Goal: Information Seeking & Learning: Learn about a topic

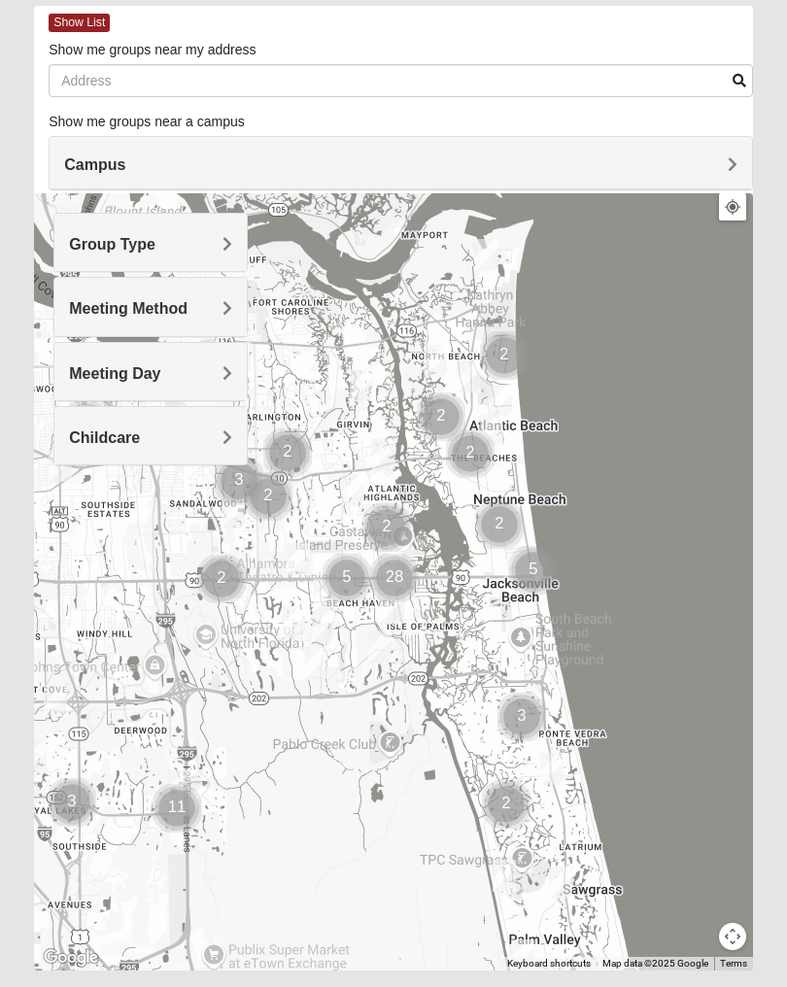
scroll to position [128, 0]
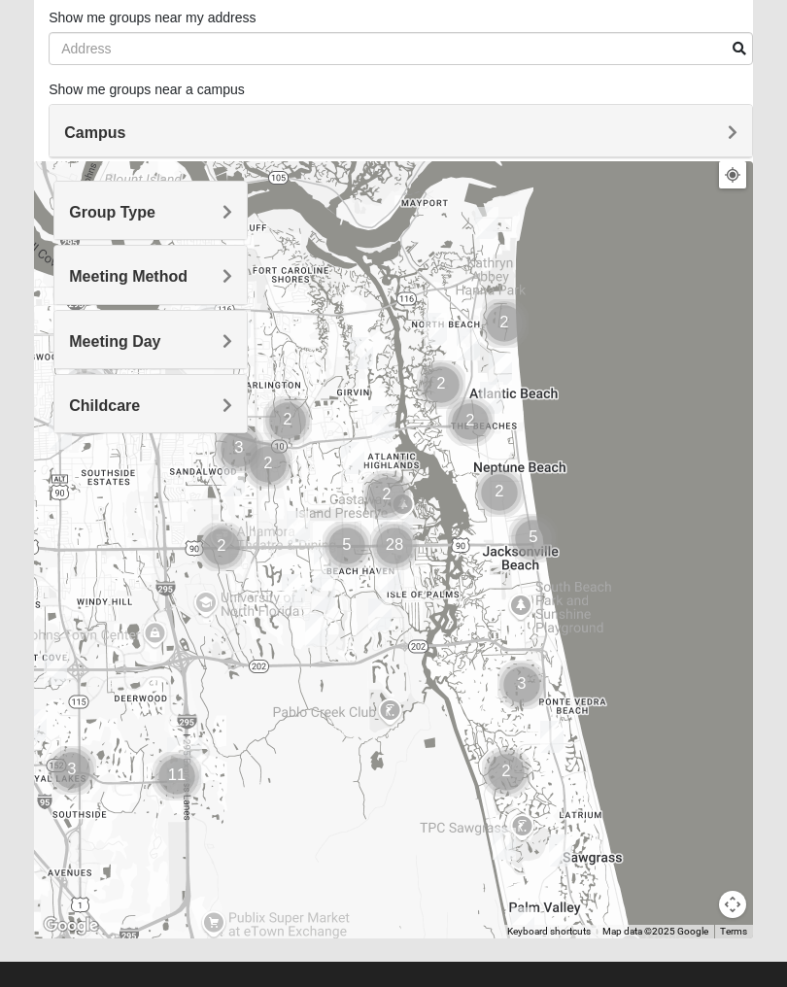
click at [155, 208] on span "Group Type" at bounding box center [112, 212] width 86 height 17
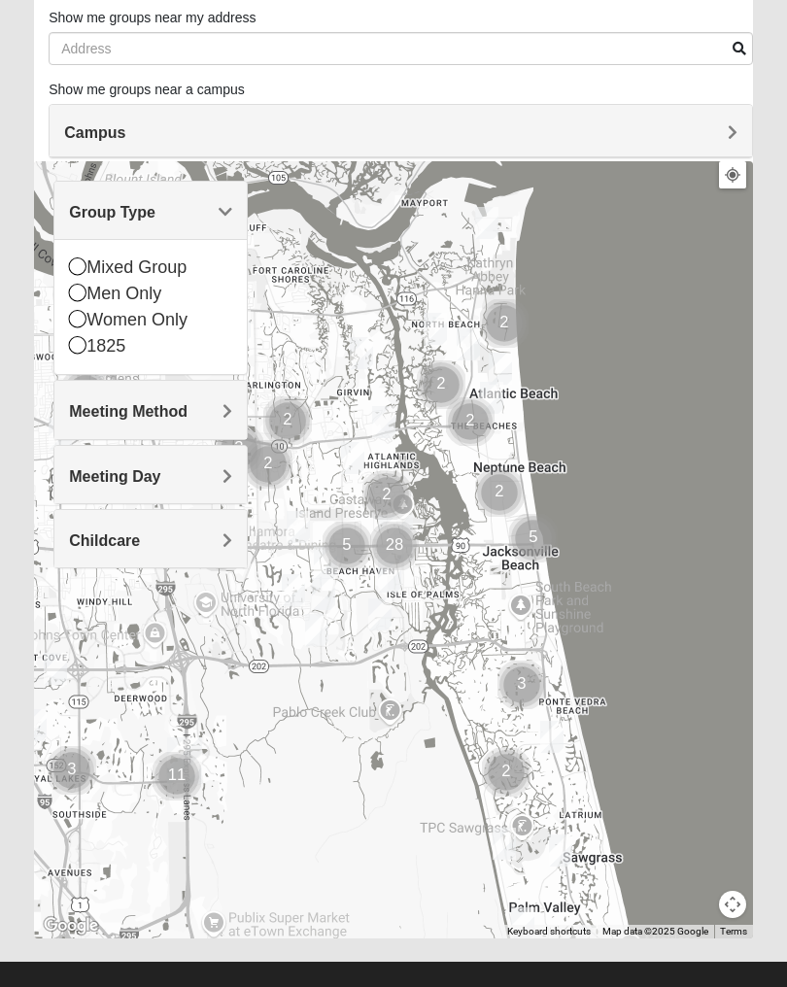
click at [197, 265] on div "Mixed Group" at bounding box center [150, 268] width 163 height 26
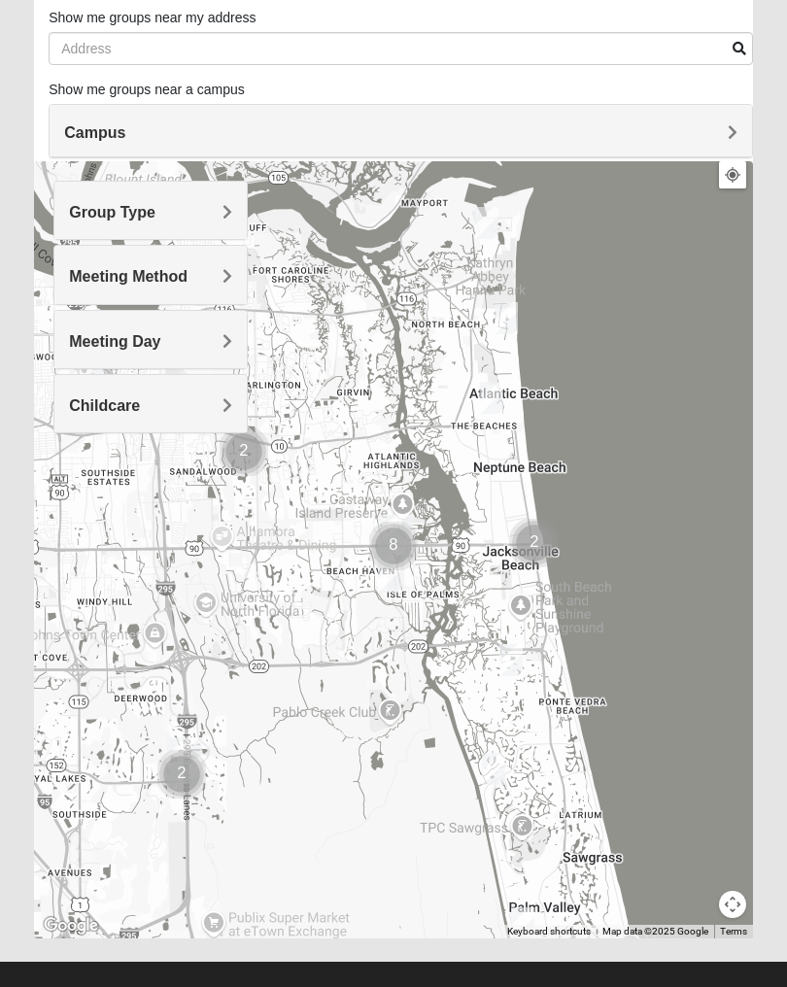
click at [233, 275] on div "Meeting Method" at bounding box center [150, 274] width 192 height 57
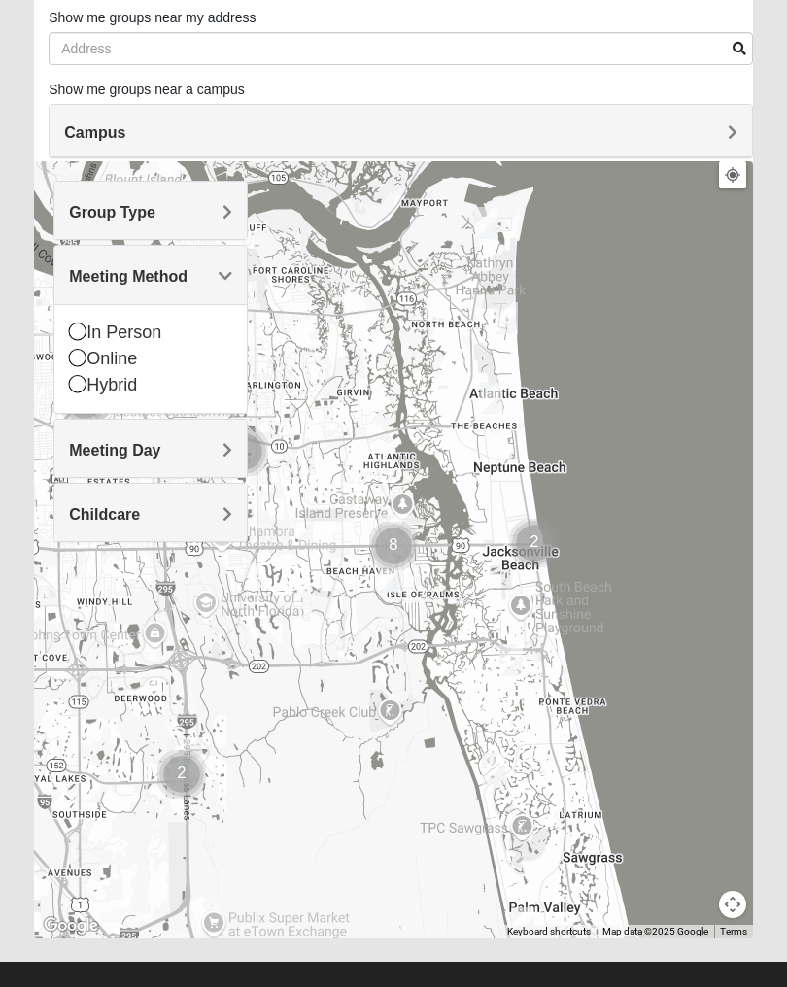
click at [167, 328] on div "In Person" at bounding box center [150, 333] width 163 height 26
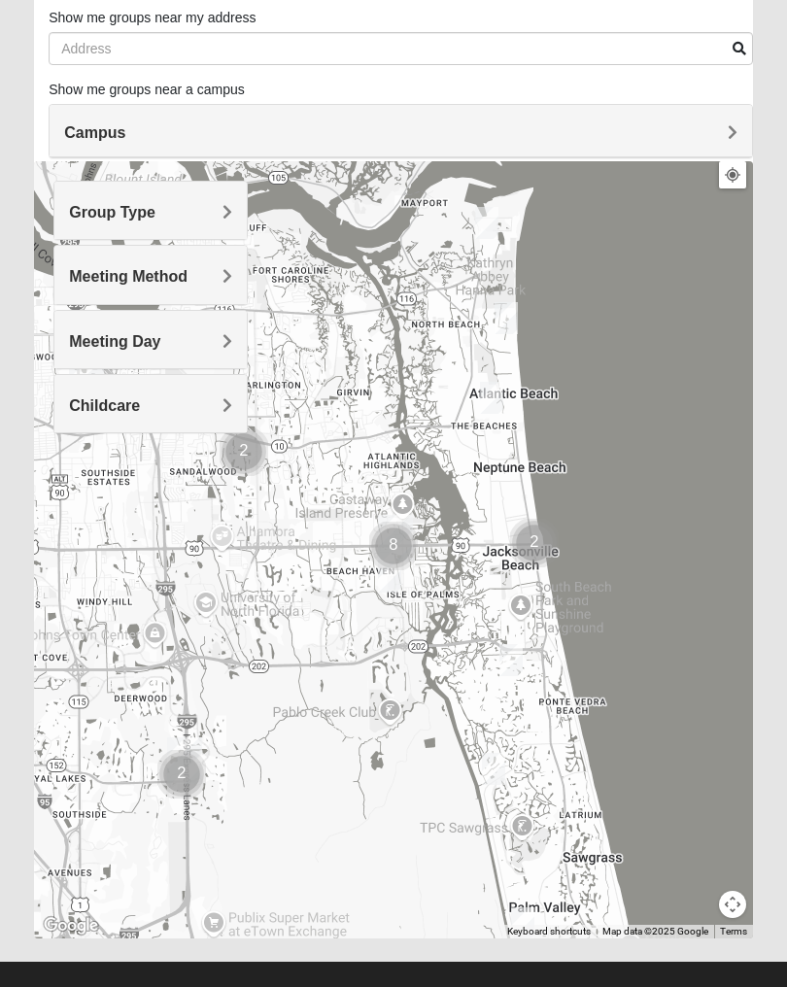
click at [160, 344] on span "Meeting Day" at bounding box center [114, 341] width 91 height 17
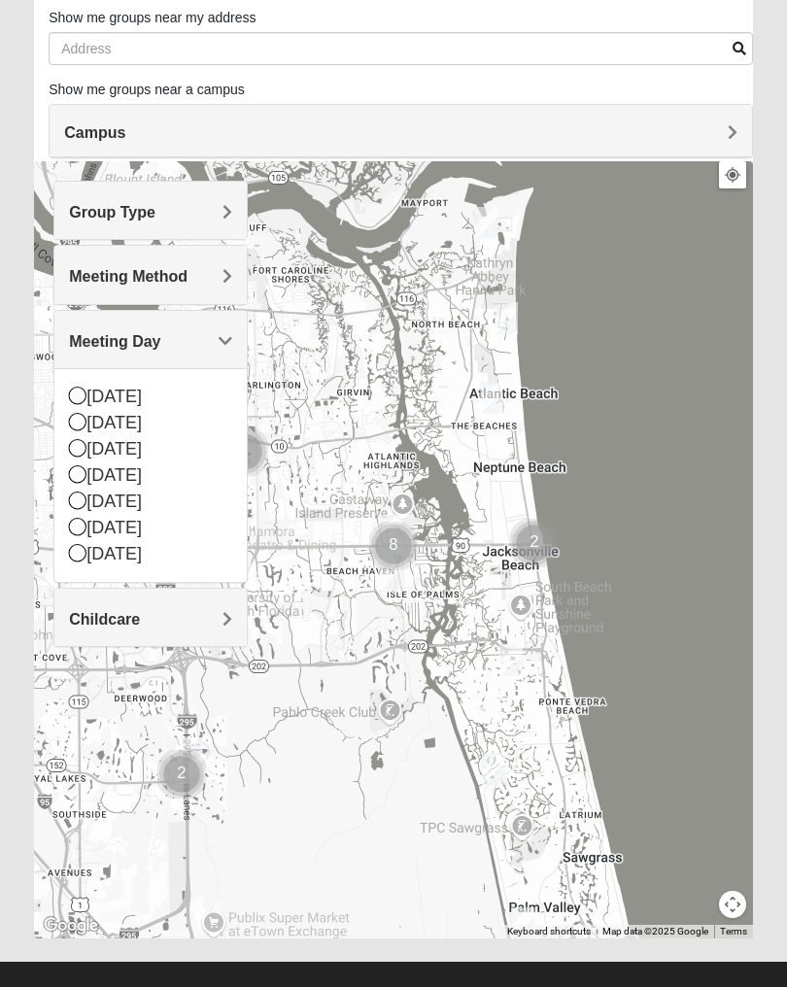
click at [133, 530] on div "[DATE]" at bounding box center [150, 528] width 163 height 26
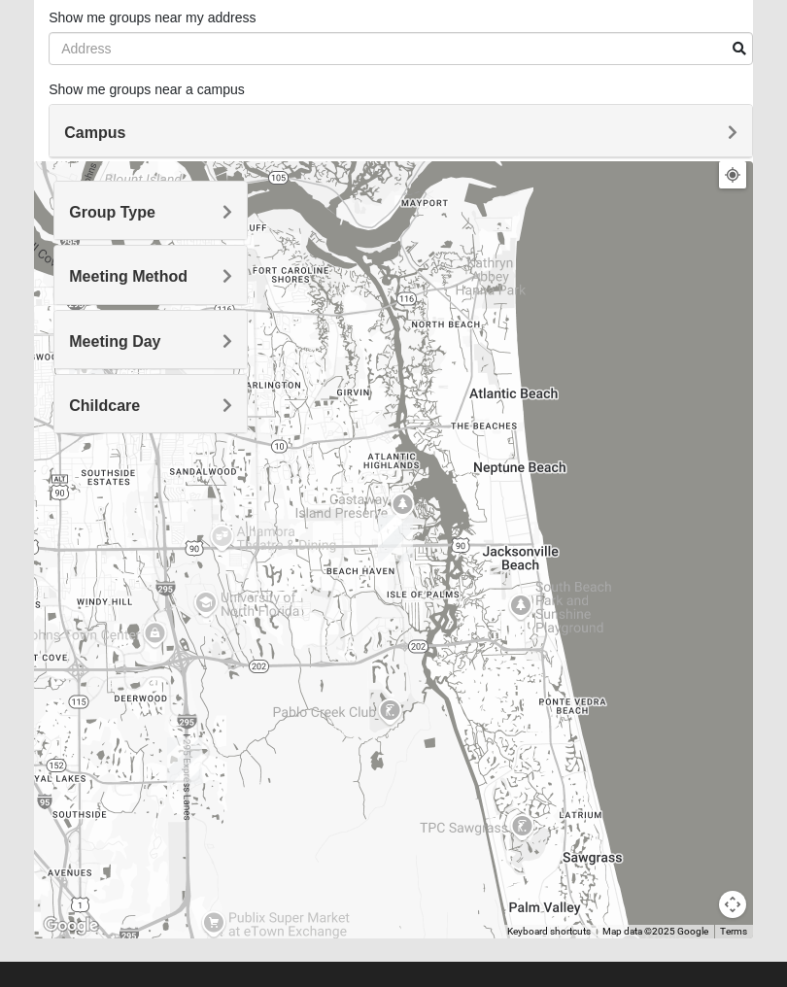
click at [222, 400] on h4 "Childcare" at bounding box center [150, 405] width 163 height 18
click at [115, 480] on div "No" at bounding box center [150, 487] width 163 height 26
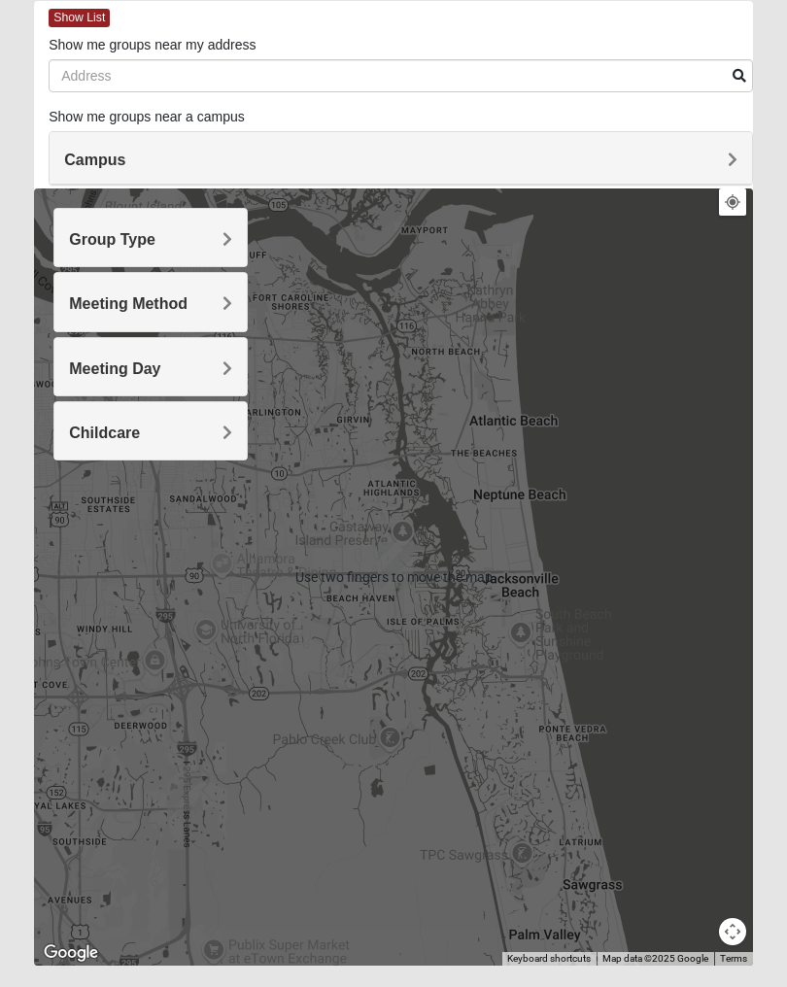
scroll to position [102, 0]
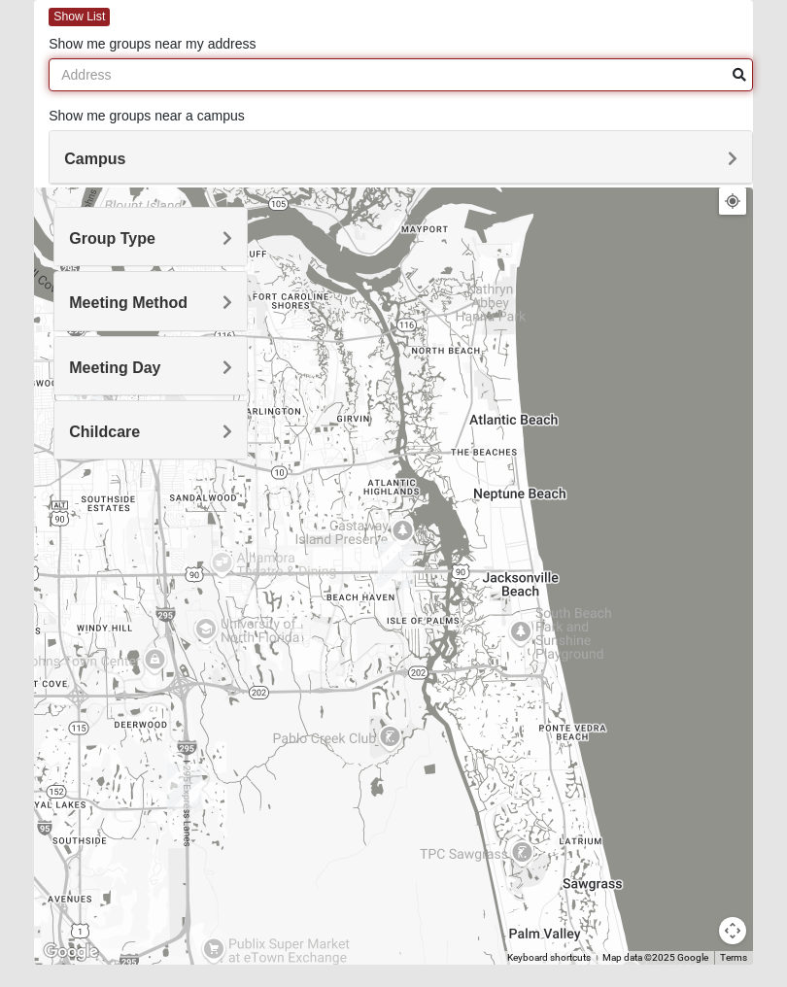
click at [302, 68] on input "Show me groups near my address" at bounding box center [401, 74] width 704 height 33
type input "9"
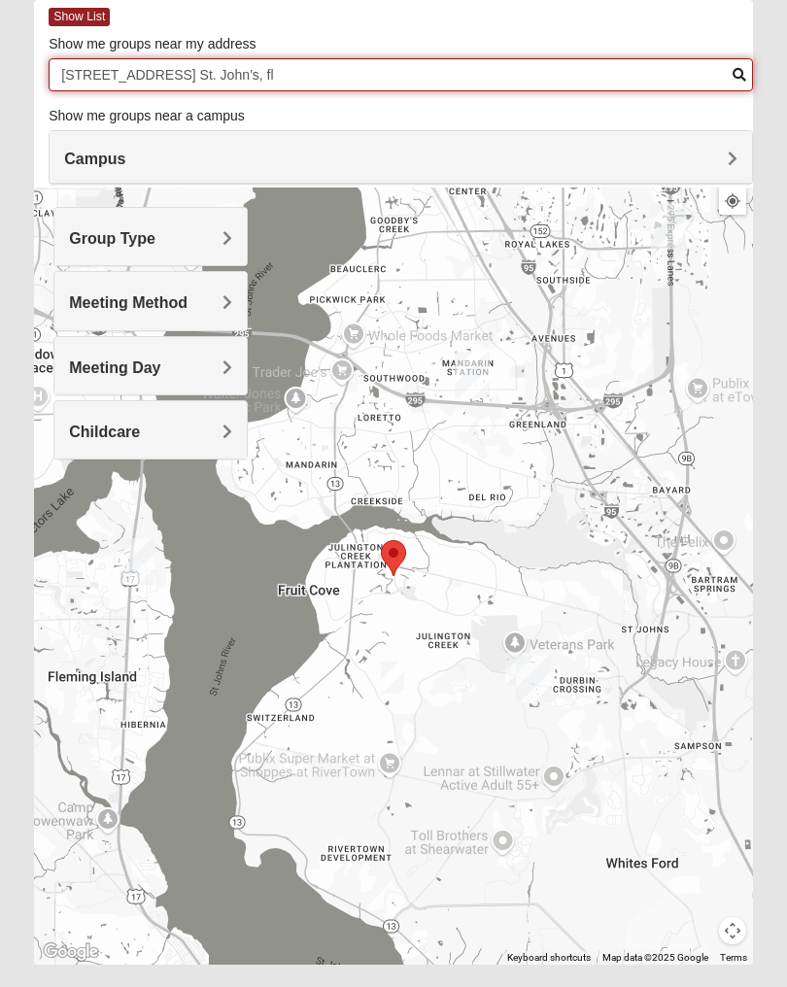
click at [735, 64] on input "[STREET_ADDRESS] St. John’s, fl" at bounding box center [401, 74] width 704 height 33
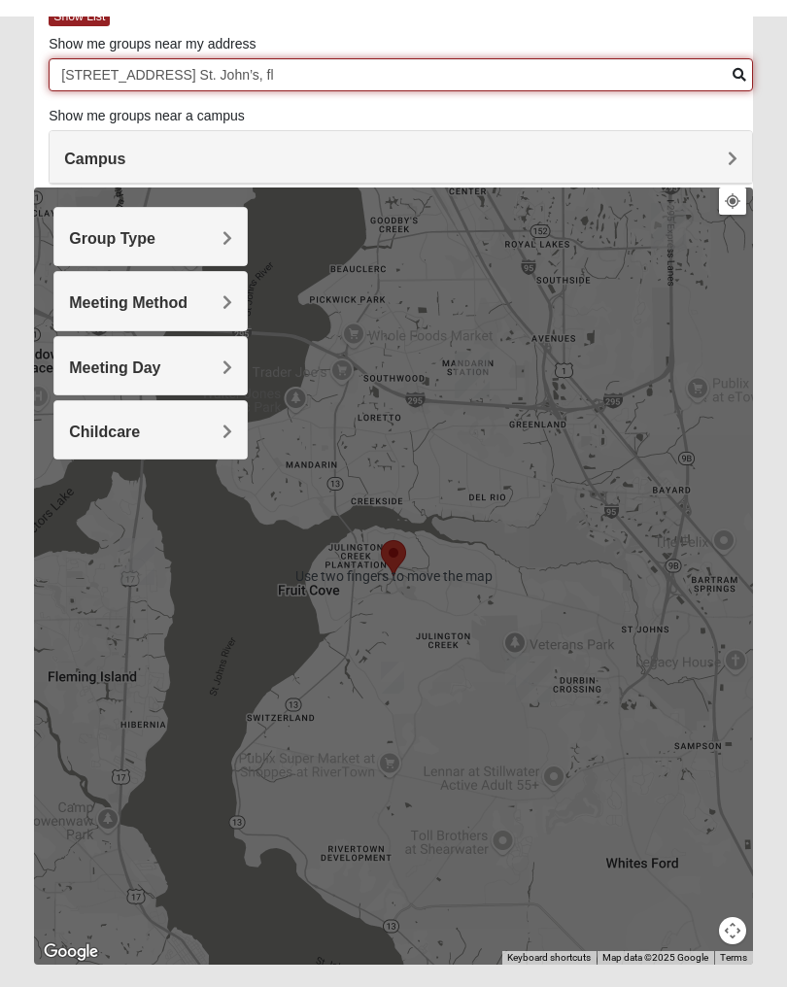
type input "[STREET_ADDRESS] St. John’s, fl"
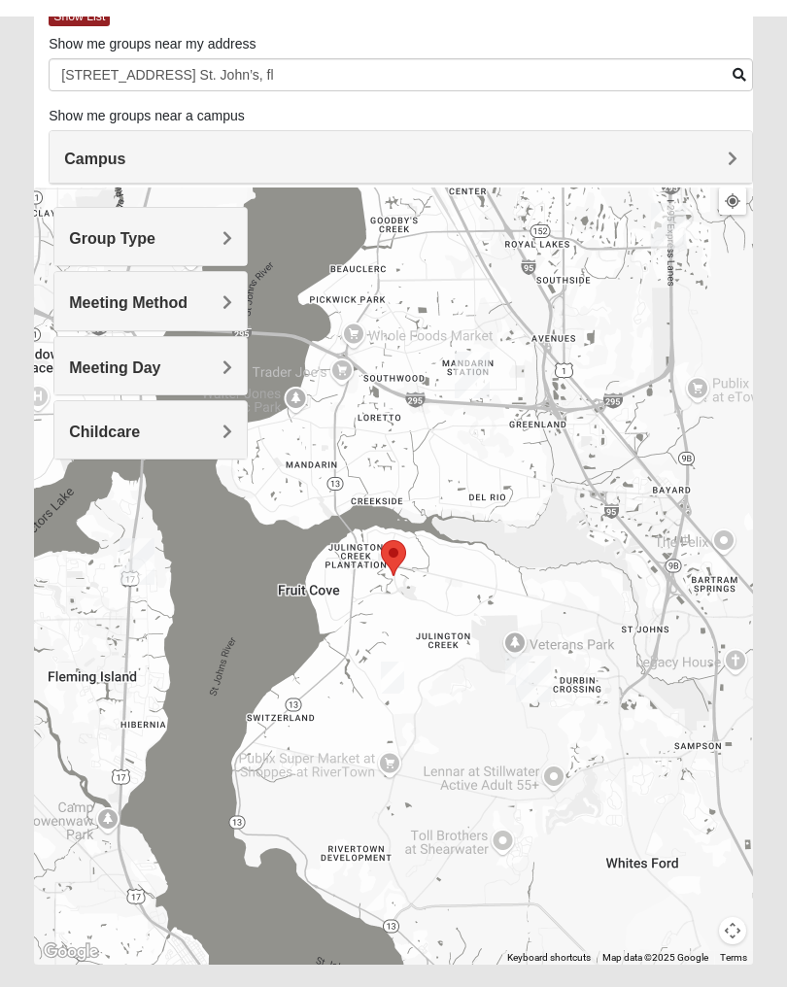
scroll to position [128, 0]
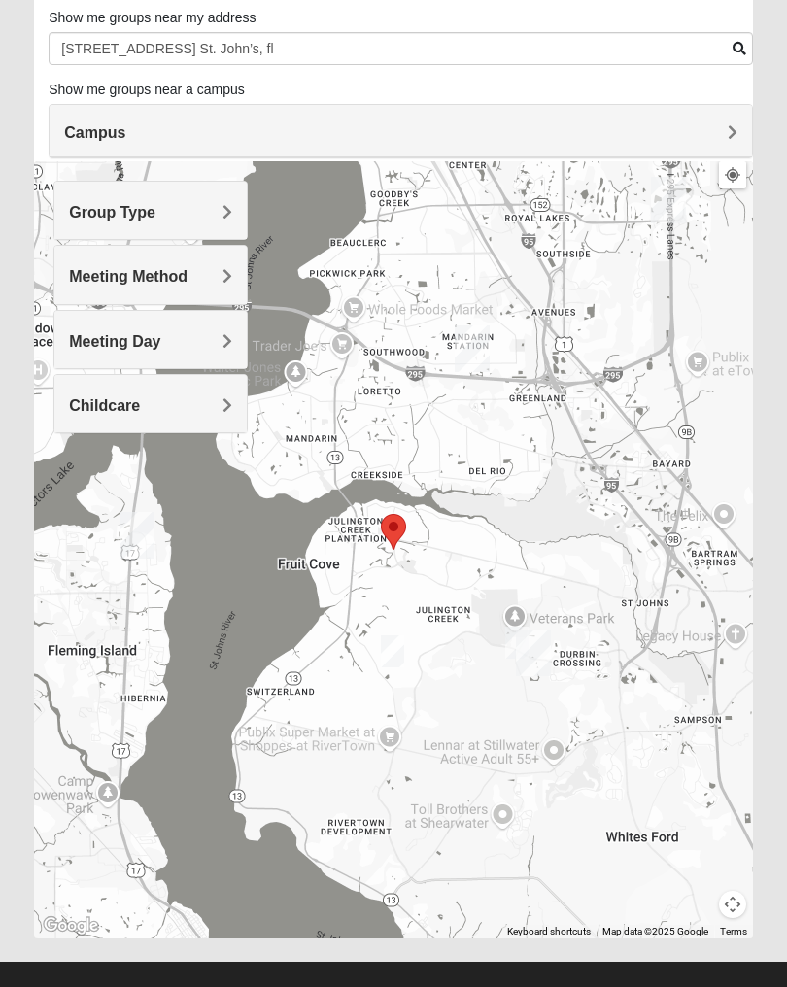
click at [632, 124] on h4 "Campus" at bounding box center [400, 132] width 673 height 18
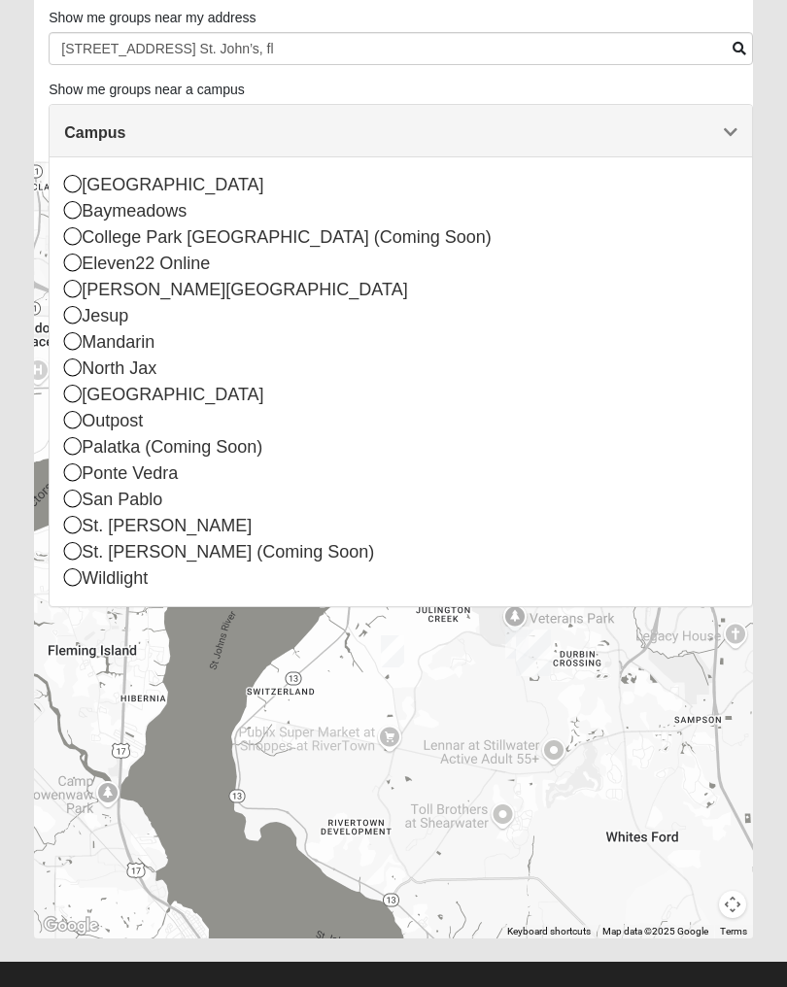
click at [164, 539] on div "St. [PERSON_NAME] (Coming Soon)" at bounding box center [400, 552] width 673 height 26
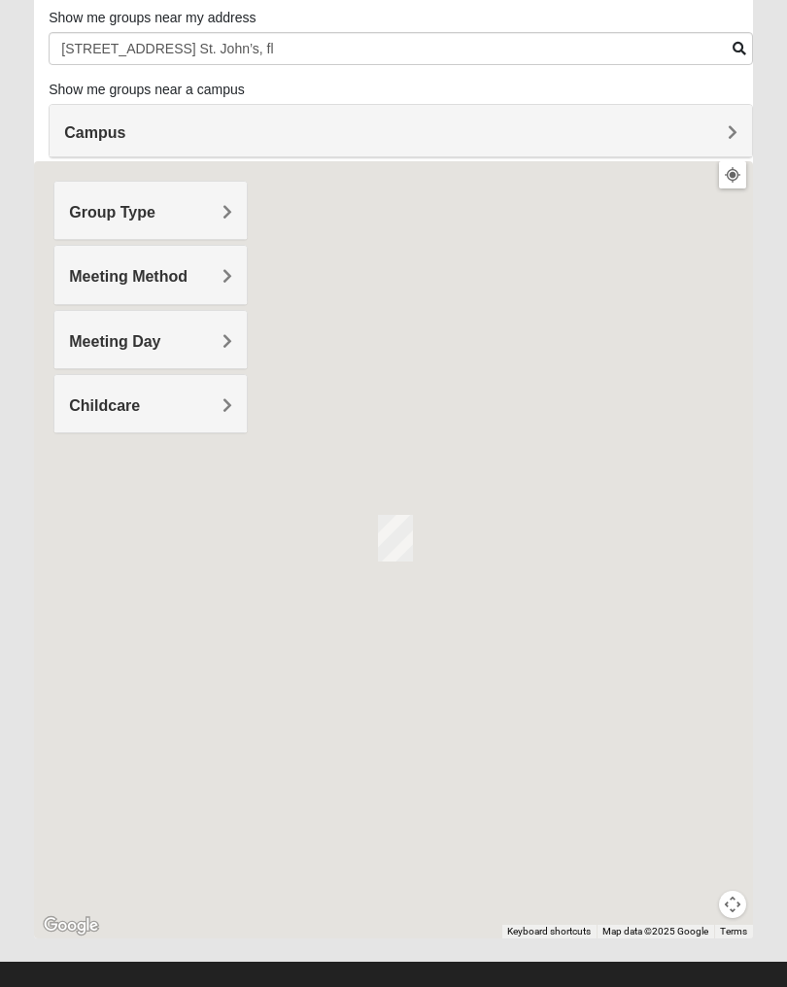
scroll to position [120, 0]
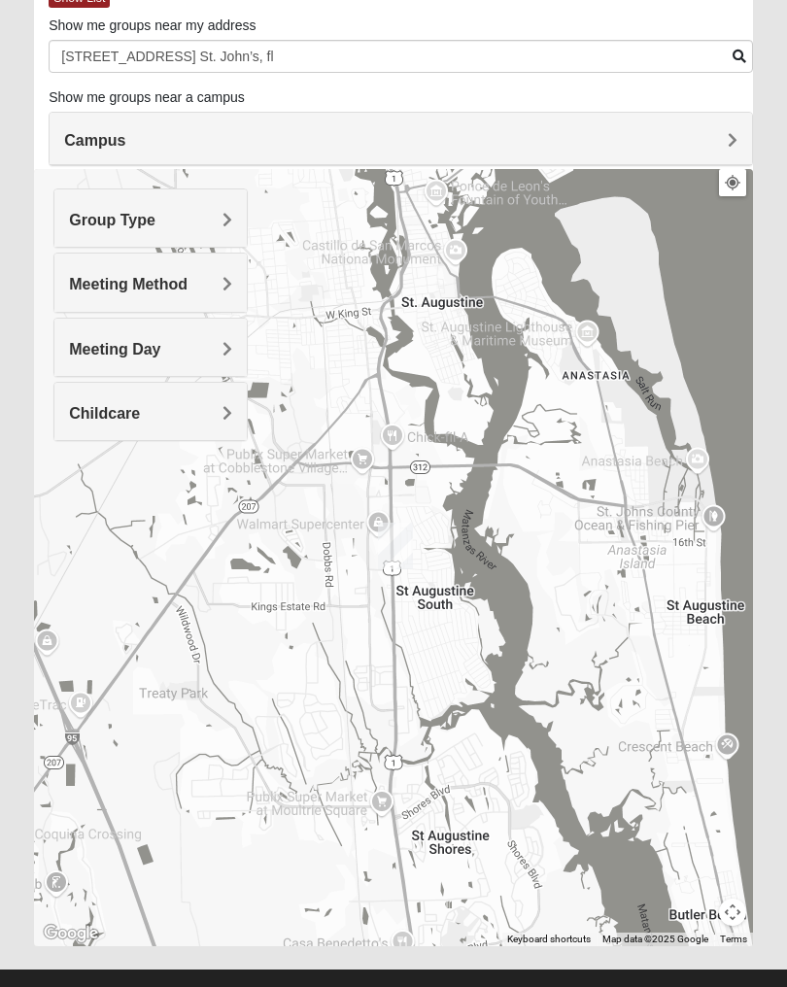
click at [466, 140] on h4 "Campus" at bounding box center [400, 140] width 673 height 18
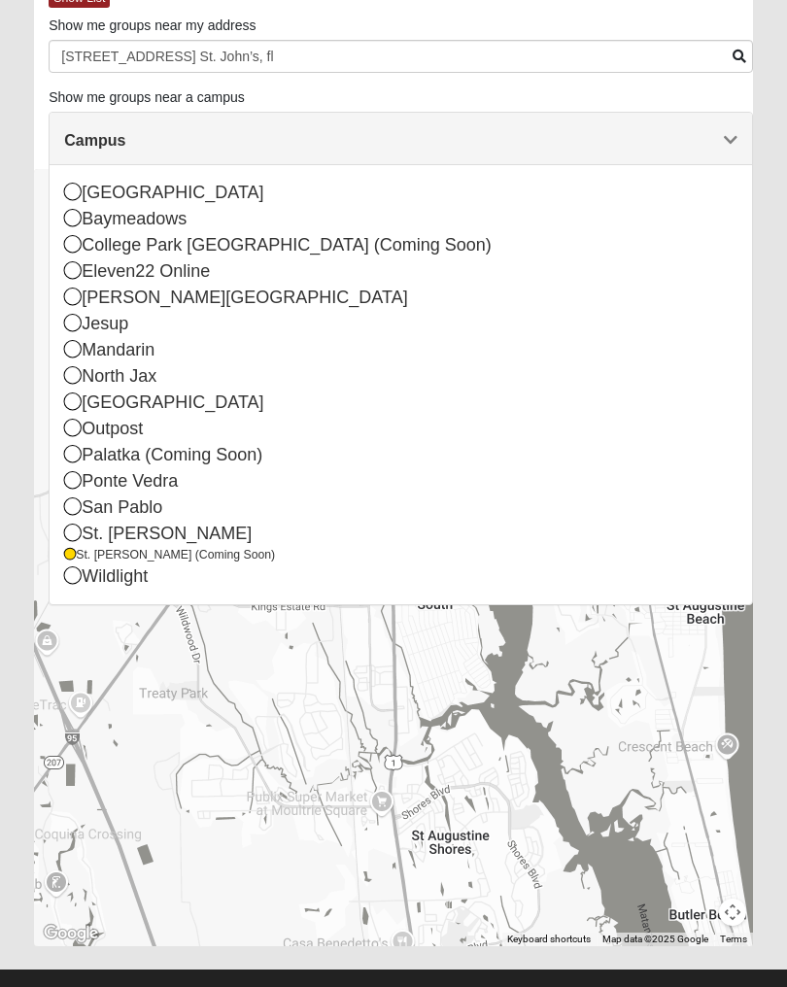
click at [157, 538] on div "St. [PERSON_NAME]" at bounding box center [400, 534] width 673 height 26
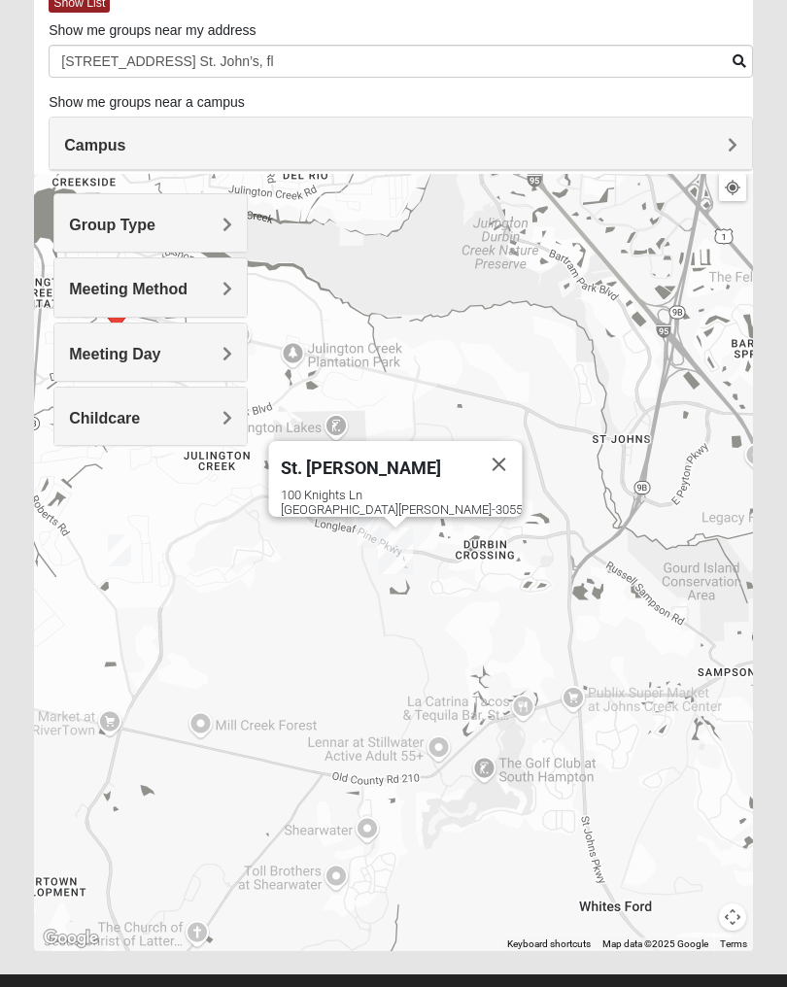
scroll to position [128, 0]
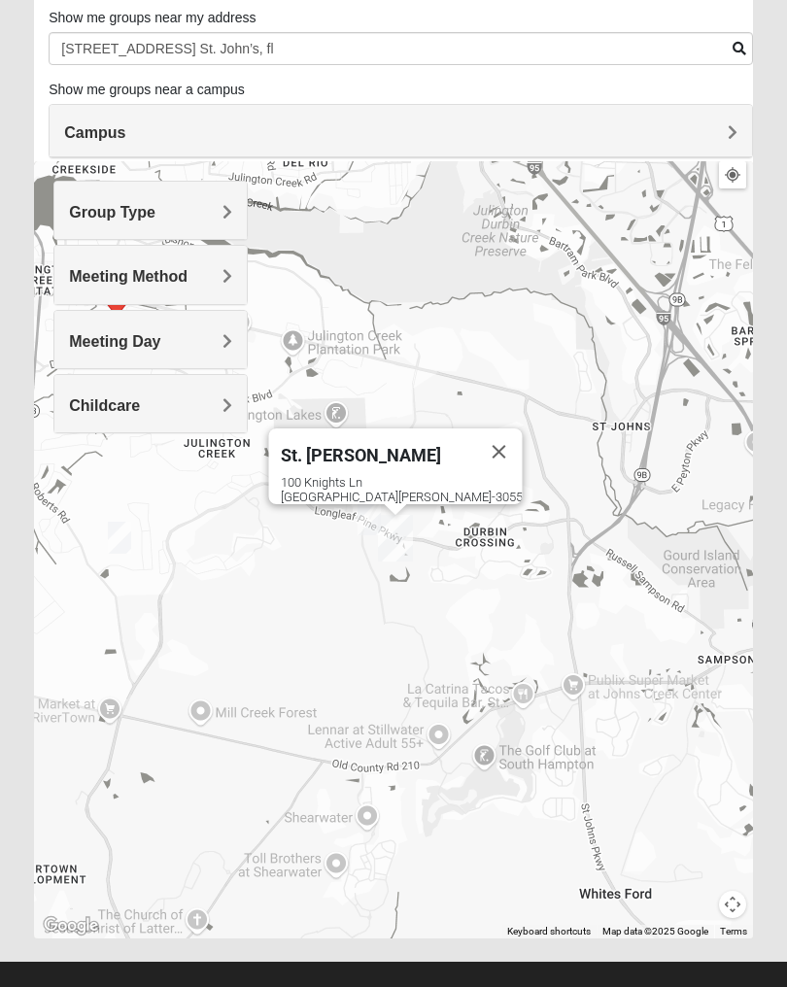
click at [225, 330] on div "Meeting Day" at bounding box center [150, 339] width 192 height 57
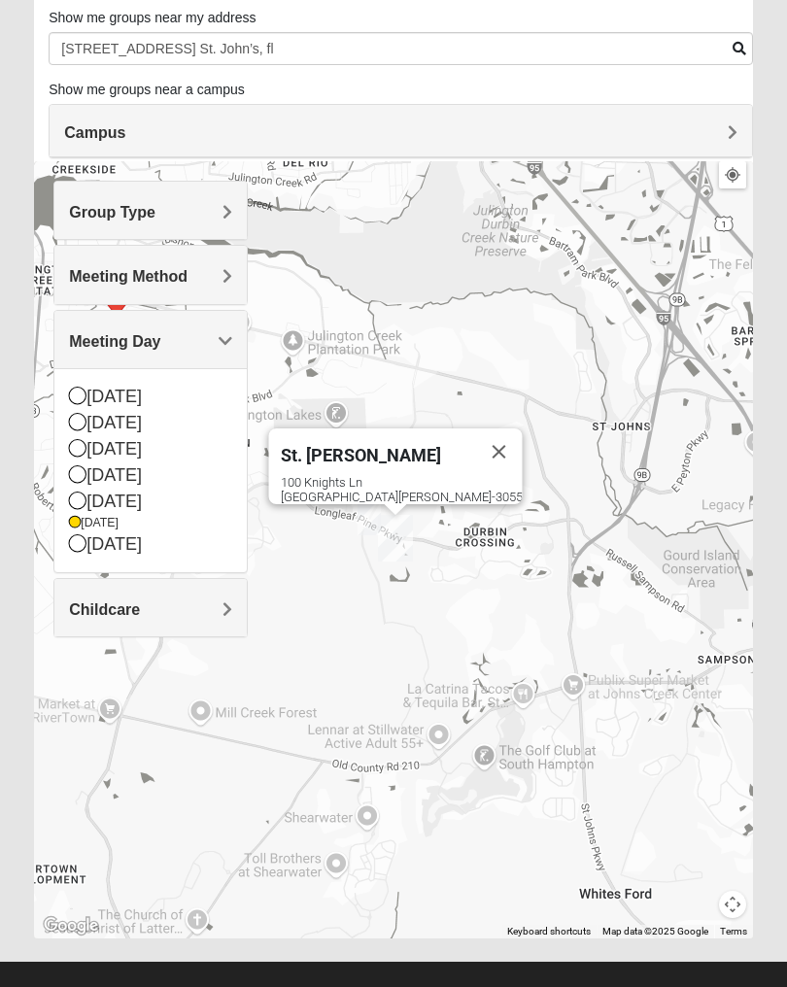
click at [166, 507] on div "[DATE]" at bounding box center [150, 502] width 163 height 26
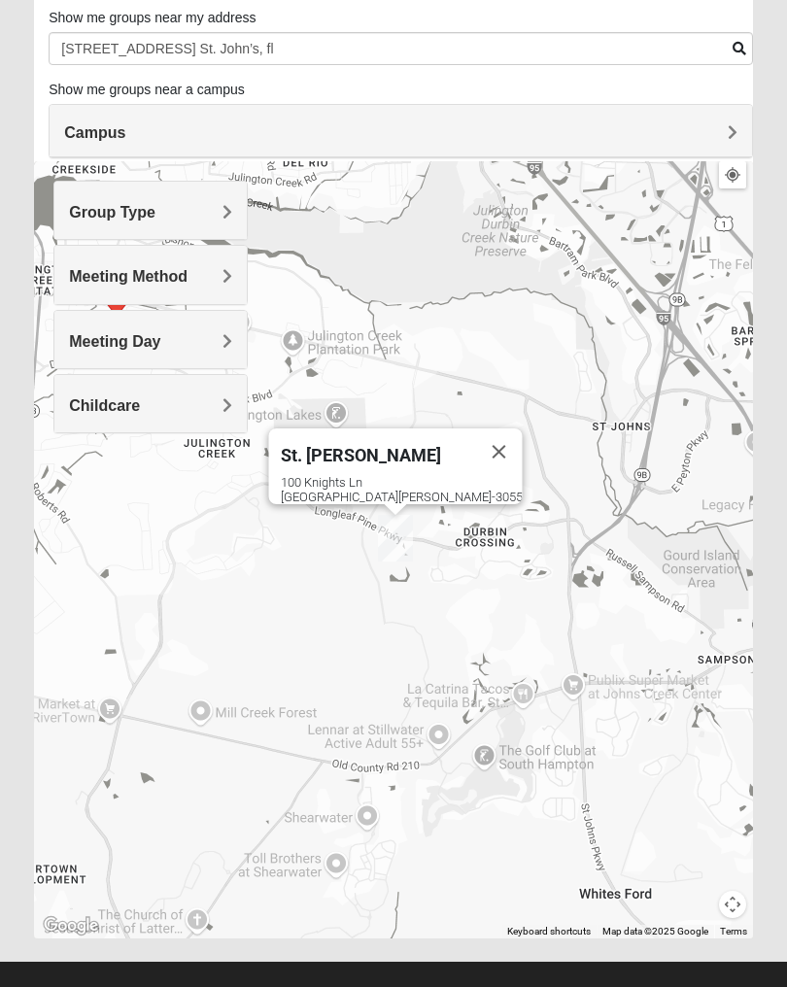
click at [589, 336] on div "St. [PERSON_NAME] [STREET_ADDRESS][PERSON_NAME]" at bounding box center [393, 549] width 719 height 777
click at [632, 641] on div "St. [PERSON_NAME] [STREET_ADDRESS][PERSON_NAME]" at bounding box center [393, 549] width 719 height 777
click at [631, 641] on div "St. [PERSON_NAME] [STREET_ADDRESS][PERSON_NAME]" at bounding box center [393, 549] width 719 height 777
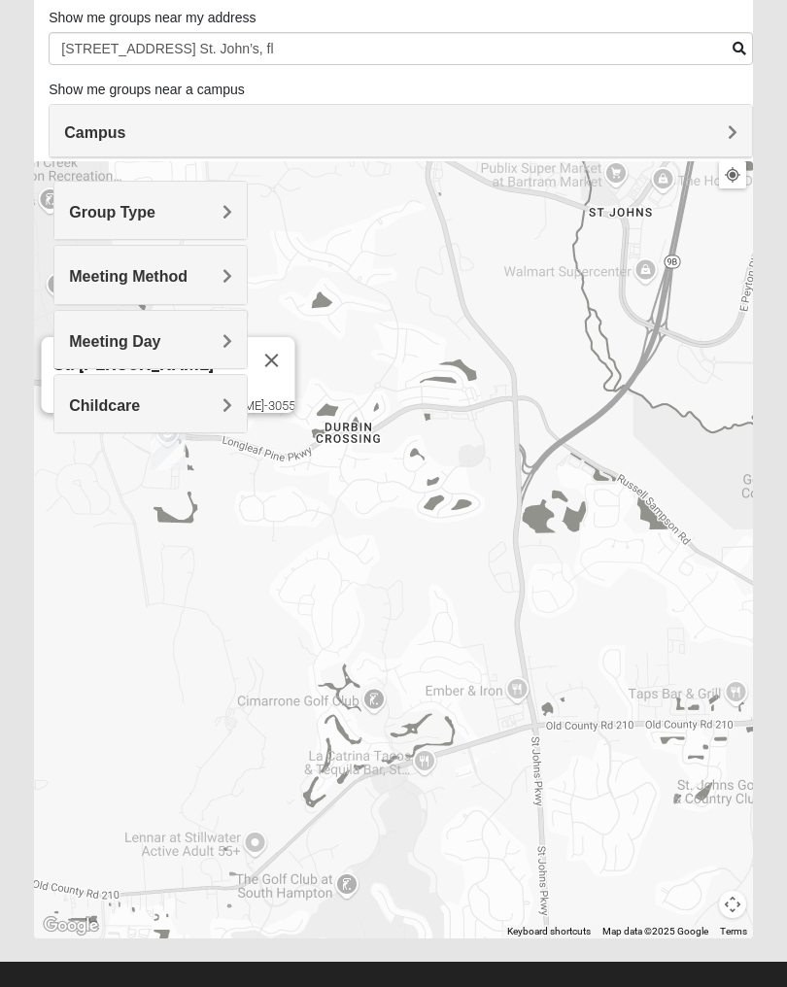
click at [641, 647] on div "St. [PERSON_NAME] [STREET_ADDRESS][PERSON_NAME]" at bounding box center [393, 549] width 719 height 777
click at [640, 646] on div "St. [PERSON_NAME] [STREET_ADDRESS][PERSON_NAME]" at bounding box center [393, 549] width 719 height 777
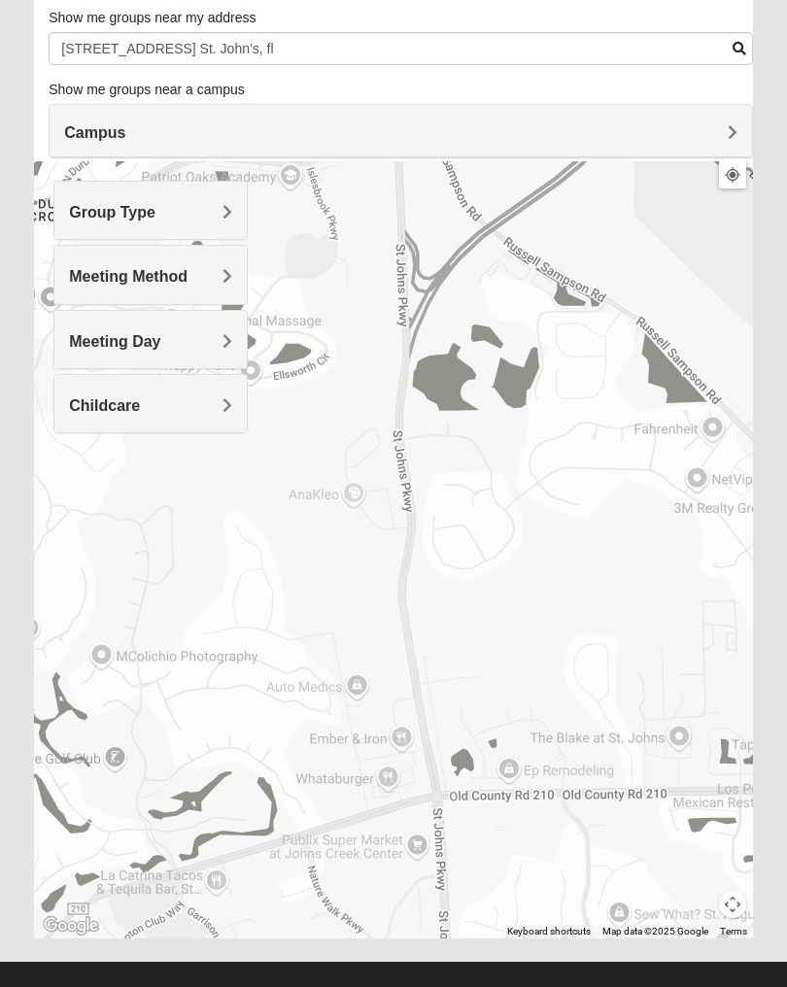
click at [647, 640] on div "St. [PERSON_NAME] [STREET_ADDRESS][PERSON_NAME]" at bounding box center [393, 549] width 719 height 777
click at [646, 639] on div "St. [PERSON_NAME] [STREET_ADDRESS][PERSON_NAME]" at bounding box center [393, 549] width 719 height 777
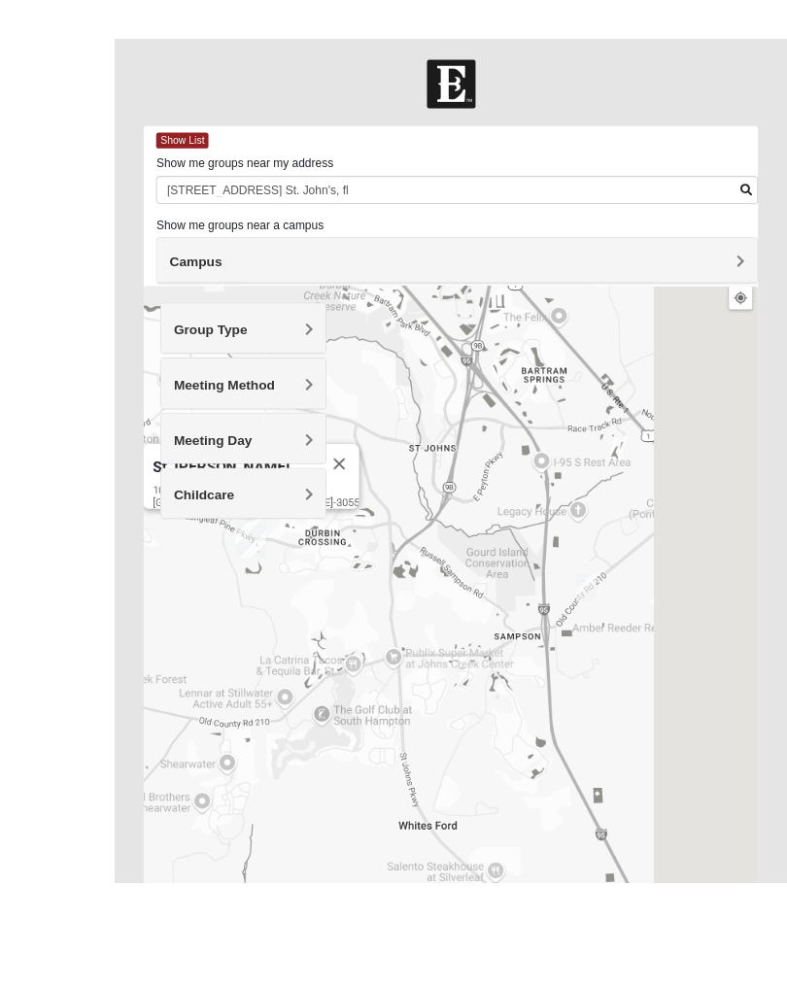
scroll to position [153, 0]
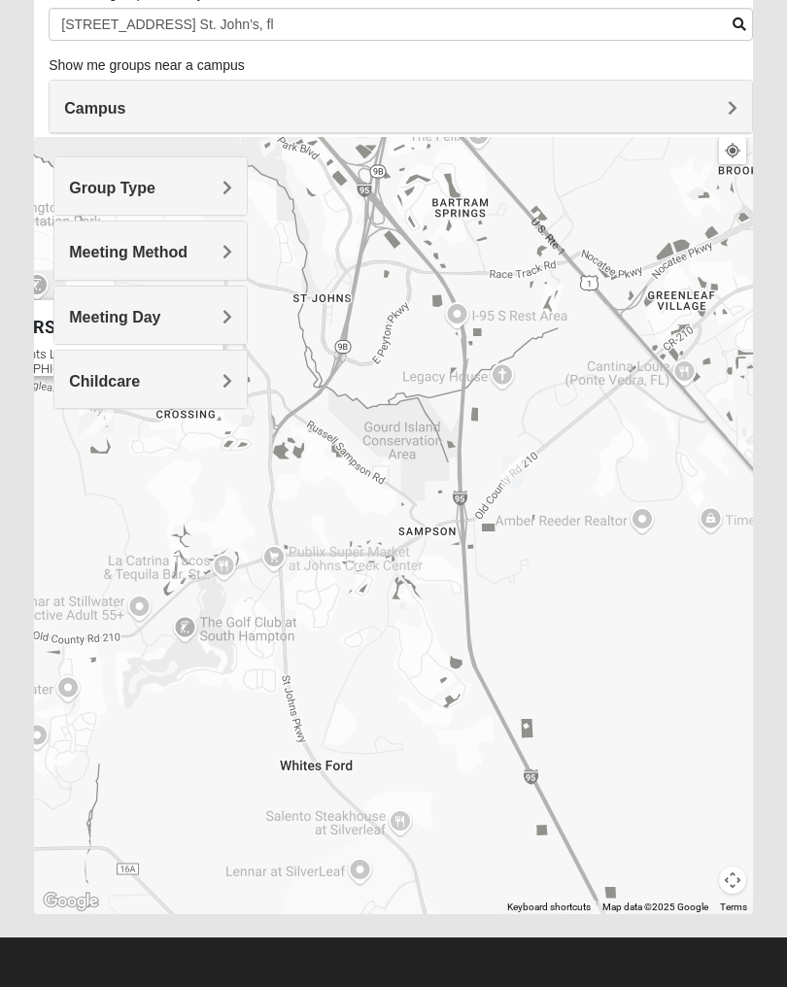
click at [582, 566] on div "St. [PERSON_NAME] [STREET_ADDRESS][PERSON_NAME]" at bounding box center [393, 525] width 719 height 777
click at [209, 195] on h4 "Group Type" at bounding box center [150, 188] width 163 height 18
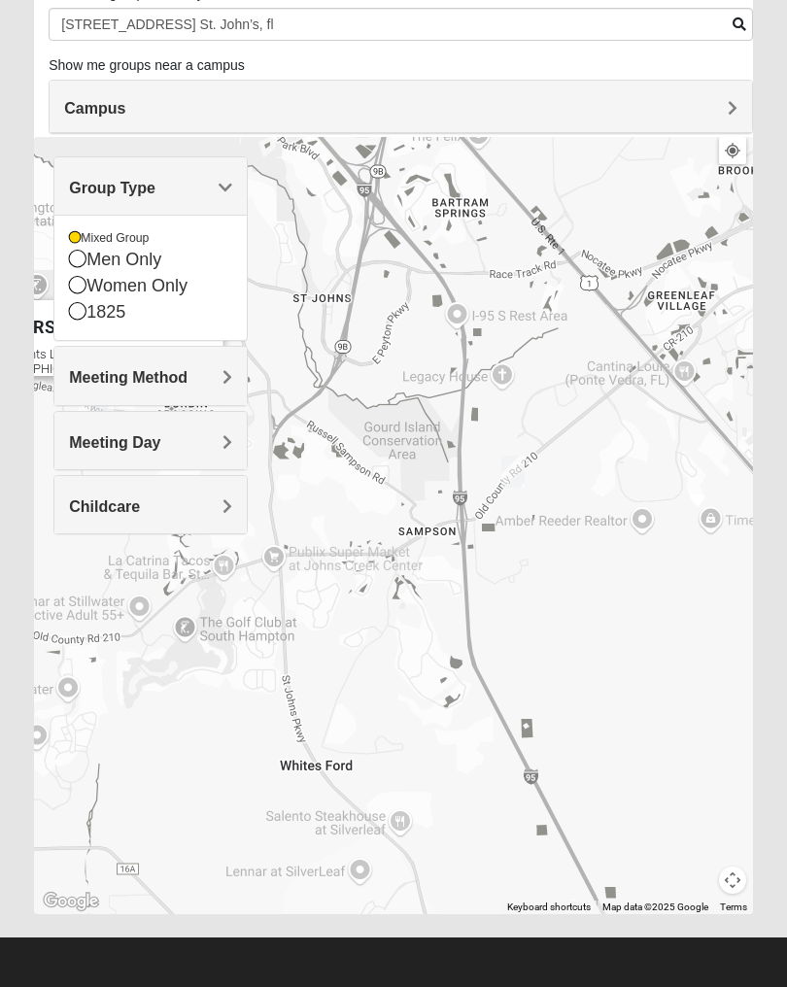
click at [161, 270] on div "Men Only" at bounding box center [150, 260] width 163 height 26
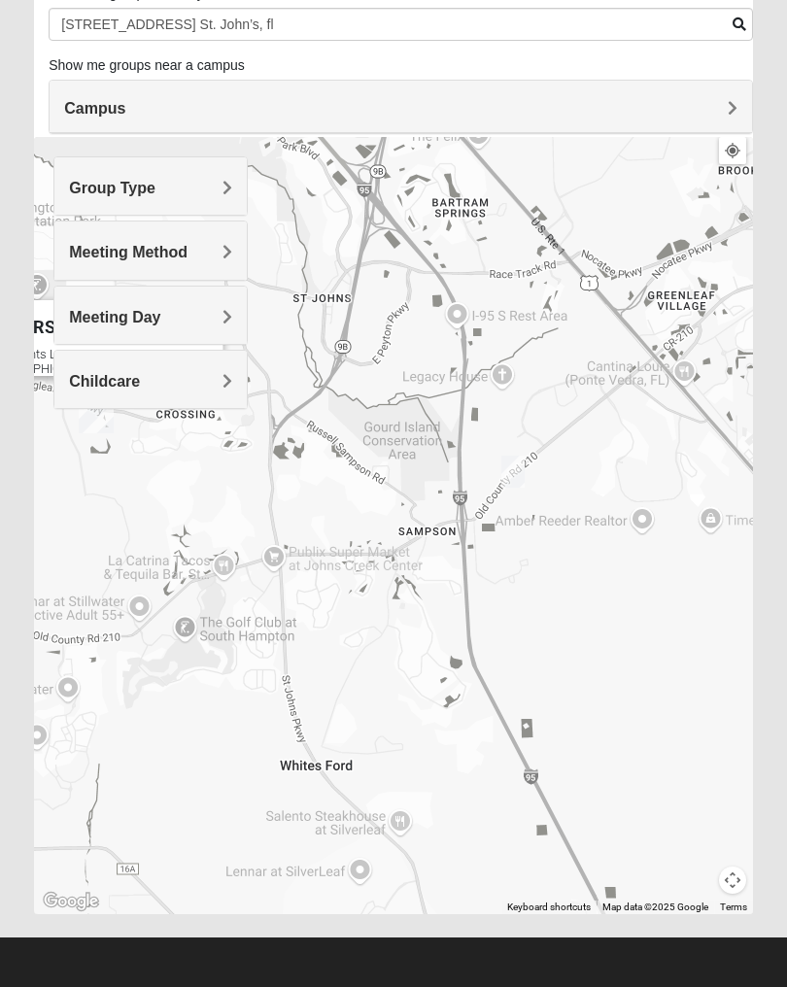
click at [243, 188] on div "Group Type" at bounding box center [150, 185] width 192 height 57
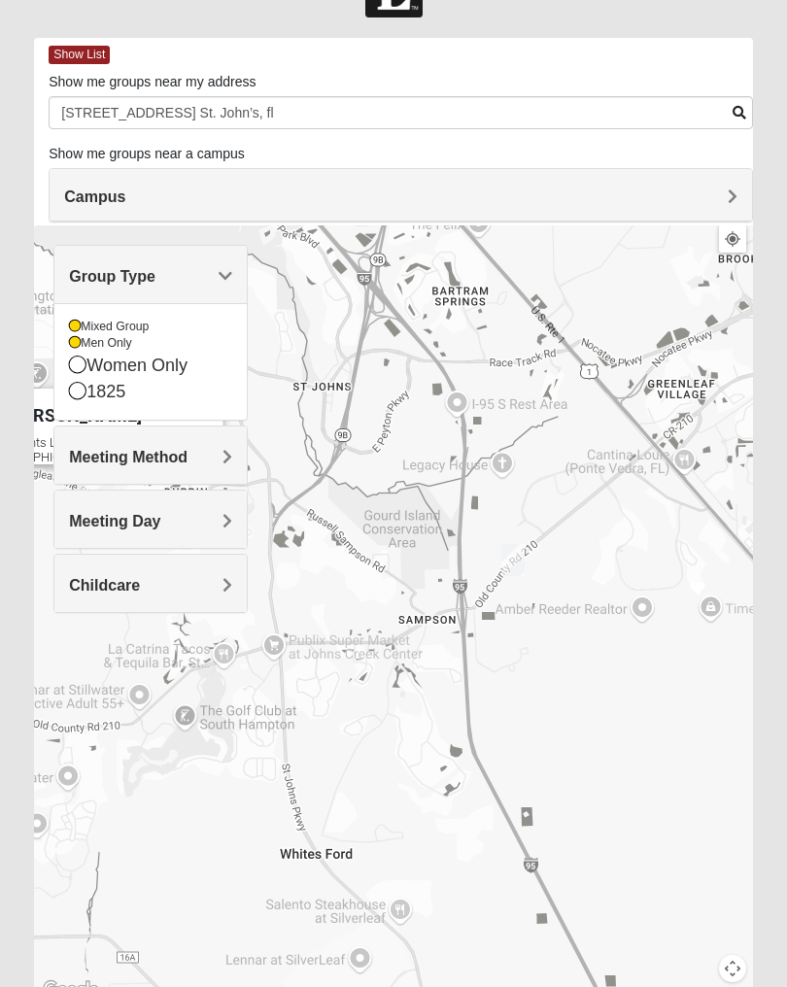
scroll to position [49, 0]
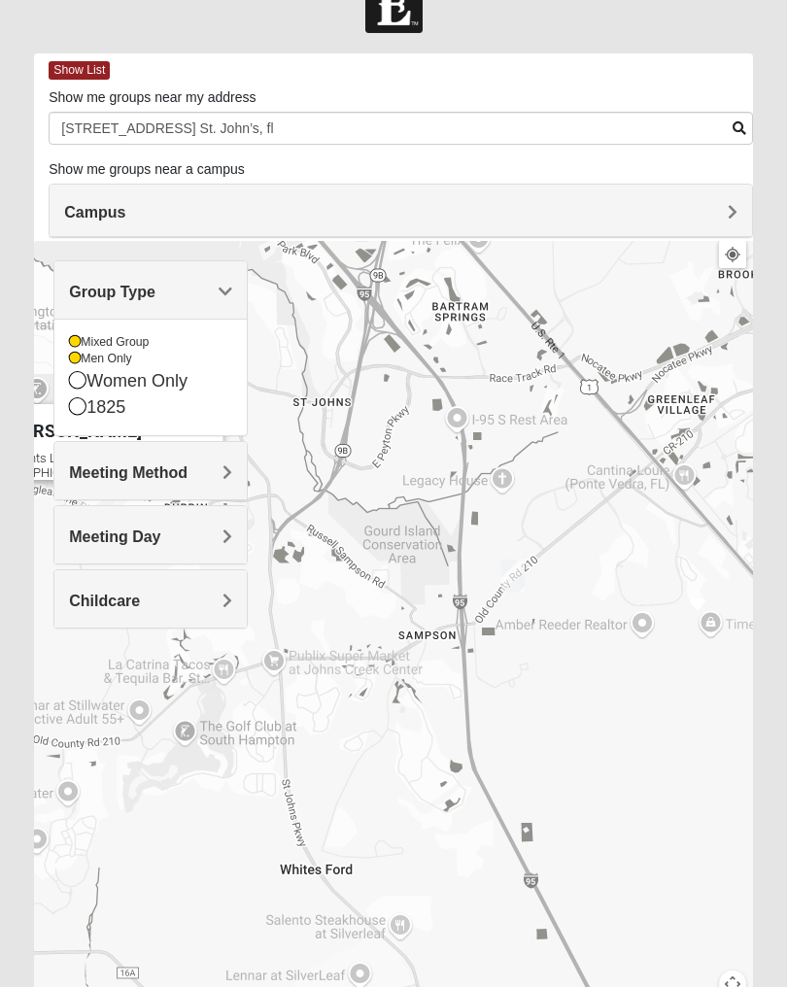
click at [179, 386] on div "Women Only" at bounding box center [150, 381] width 163 height 26
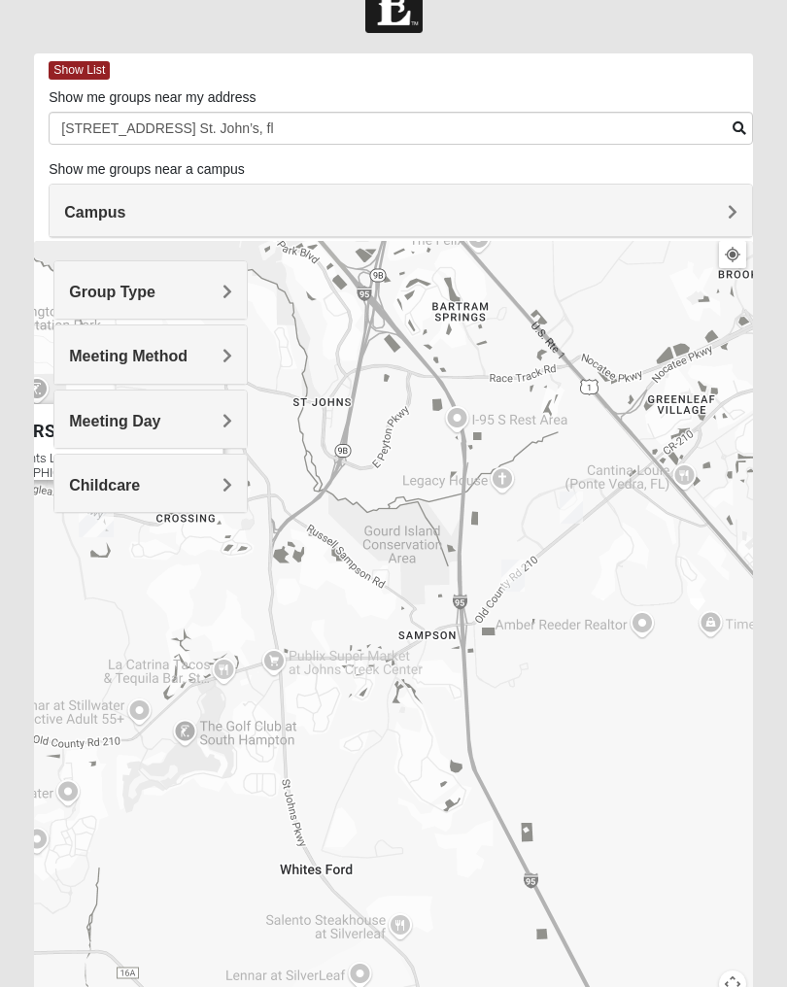
click at [215, 359] on h4 "Meeting Method" at bounding box center [150, 356] width 163 height 18
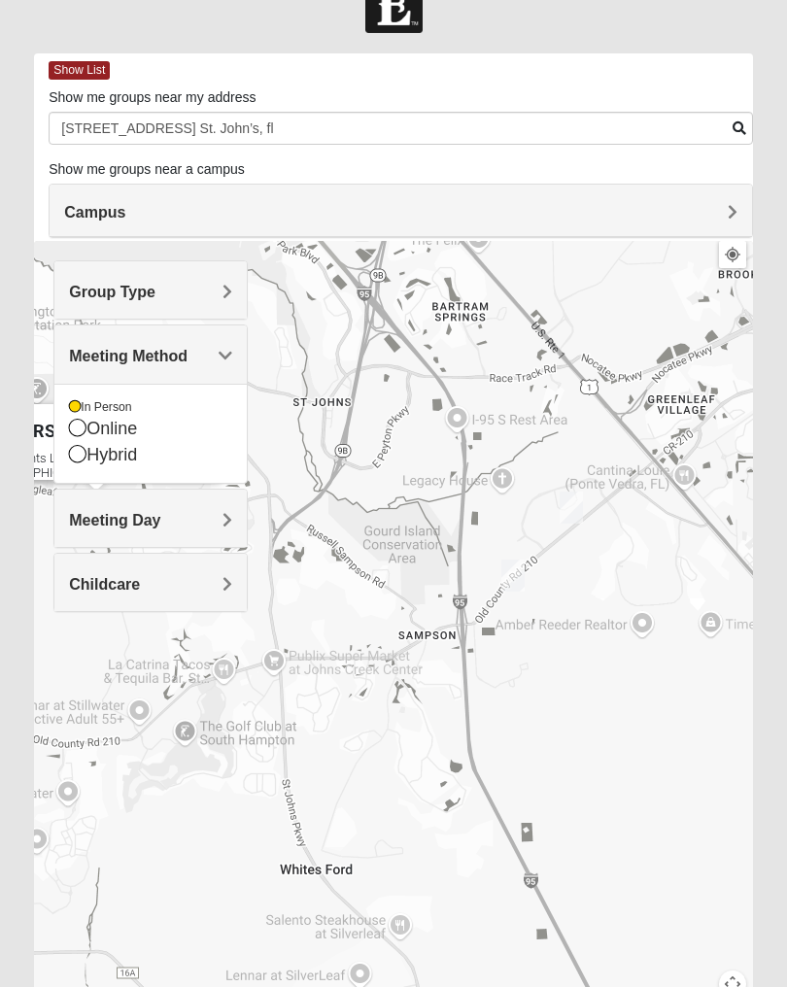
click at [199, 526] on h4 "Meeting Day" at bounding box center [150, 520] width 163 height 18
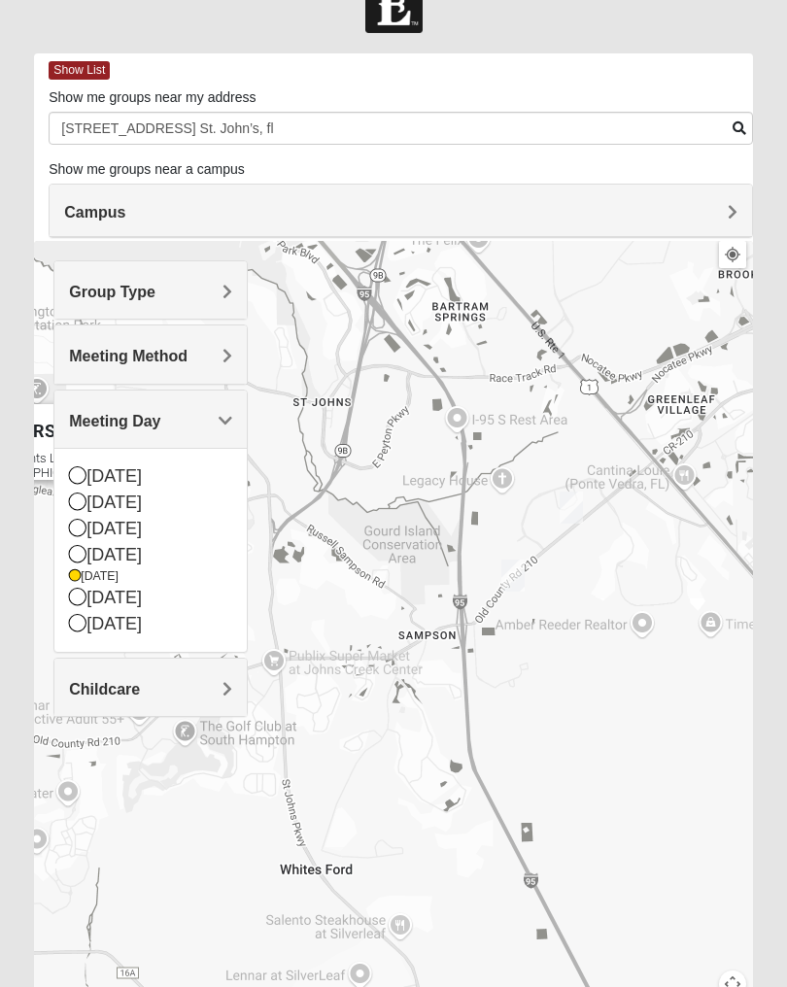
click at [129, 605] on div "[DATE]" at bounding box center [150, 598] width 163 height 26
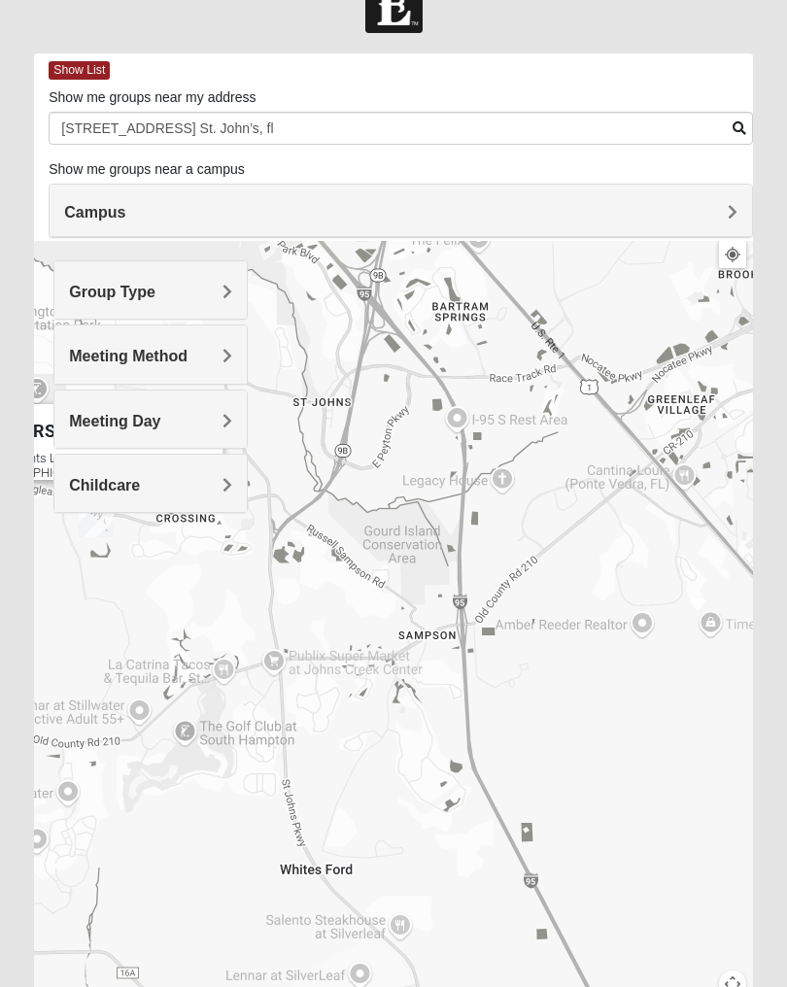
click at [222, 480] on h4 "Childcare" at bounding box center [150, 485] width 163 height 18
click at [121, 543] on div "Yes" at bounding box center [150, 541] width 163 height 26
click at [459, 463] on div "St. [PERSON_NAME] [STREET_ADDRESS][PERSON_NAME]" at bounding box center [393, 629] width 719 height 777
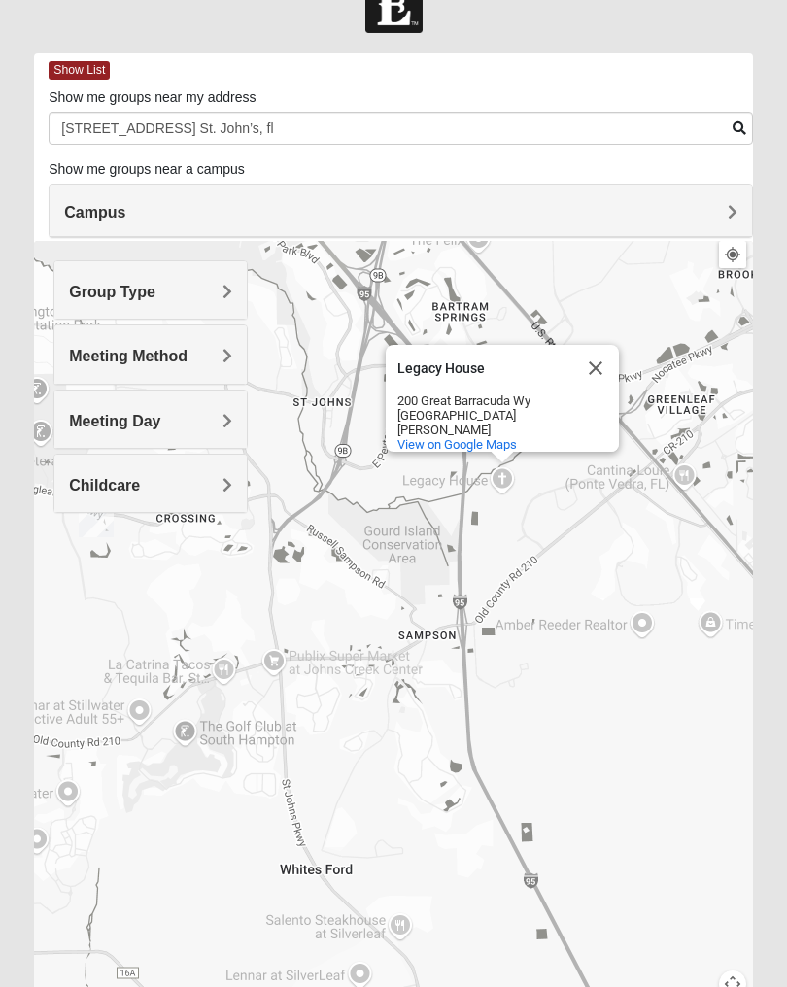
click at [560, 365] on div "Legacy House" at bounding box center [484, 368] width 175 height 47
click at [559, 364] on div "Legacy House" at bounding box center [484, 368] width 175 height 47
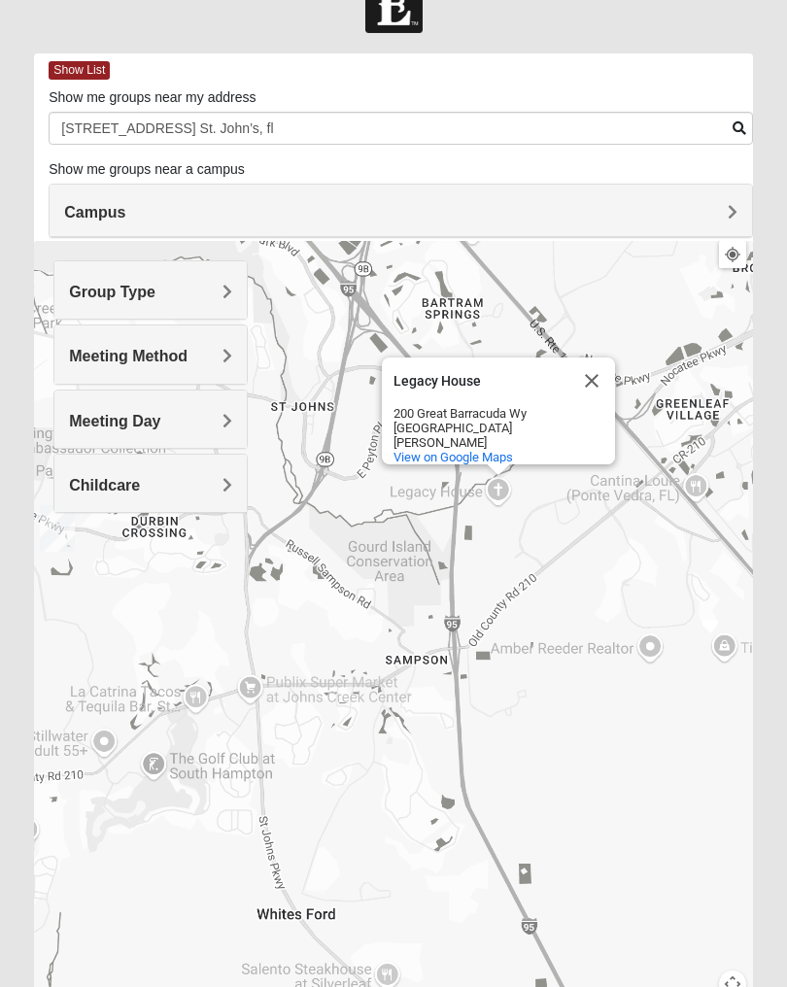
click at [548, 347] on div "[GEOGRAPHIC_DATA] [STREET_ADDRESS][PERSON_NAME] View on Google Maps" at bounding box center [393, 629] width 719 height 777
click at [547, 347] on div "[GEOGRAPHIC_DATA] [STREET_ADDRESS][PERSON_NAME] View on Google Maps" at bounding box center [393, 629] width 719 height 777
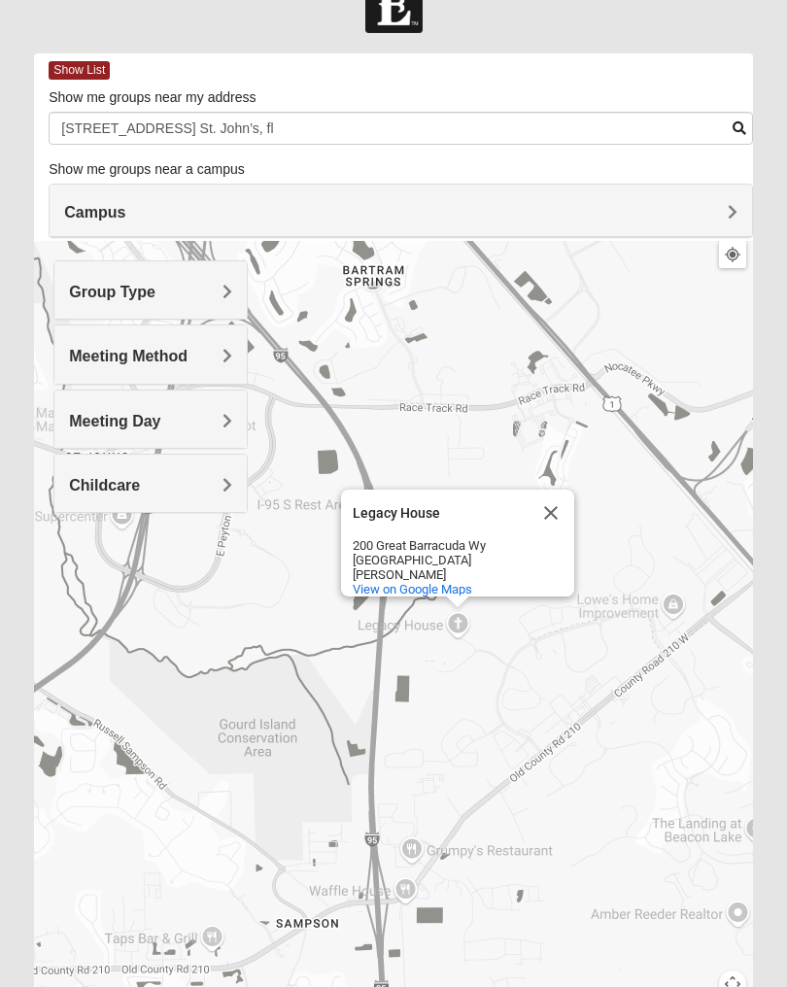
click at [635, 567] on div "[GEOGRAPHIC_DATA] [STREET_ADDRESS][PERSON_NAME] View on Google Maps" at bounding box center [393, 629] width 719 height 777
click at [634, 567] on div "[GEOGRAPHIC_DATA] [STREET_ADDRESS][PERSON_NAME] View on Google Maps" at bounding box center [393, 629] width 719 height 777
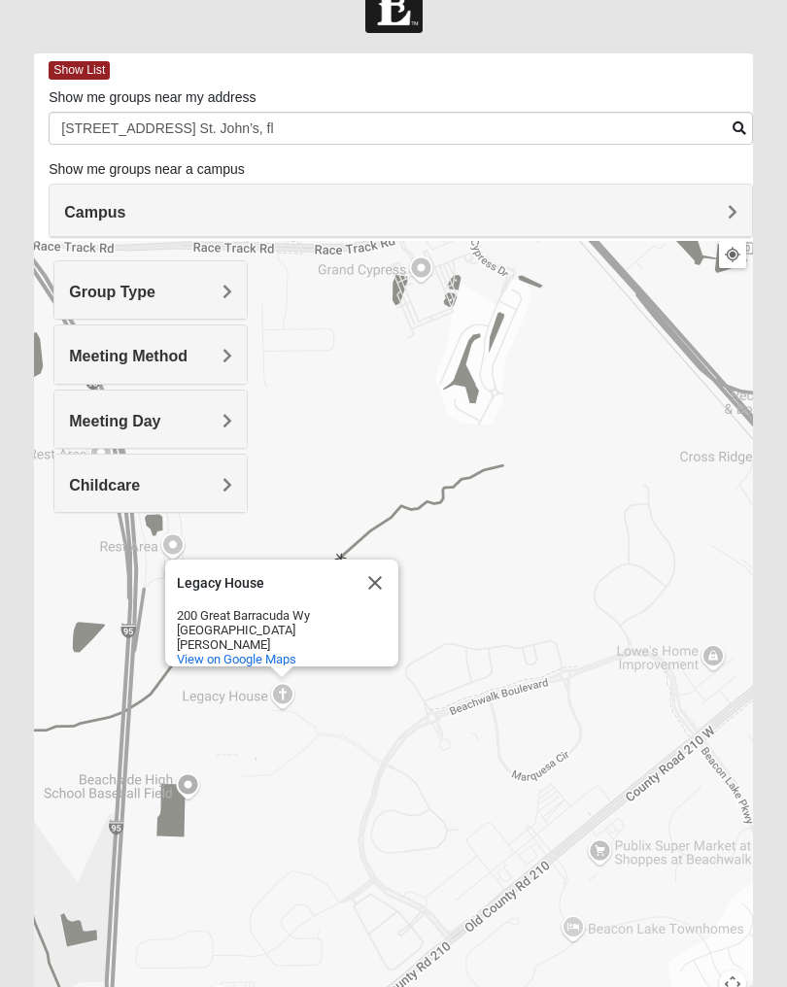
click at [612, 579] on div "[GEOGRAPHIC_DATA] [STREET_ADDRESS][PERSON_NAME] View on Google Maps" at bounding box center [393, 629] width 719 height 777
click at [611, 579] on div "[GEOGRAPHIC_DATA] [STREET_ADDRESS][PERSON_NAME] View on Google Maps" at bounding box center [393, 629] width 719 height 777
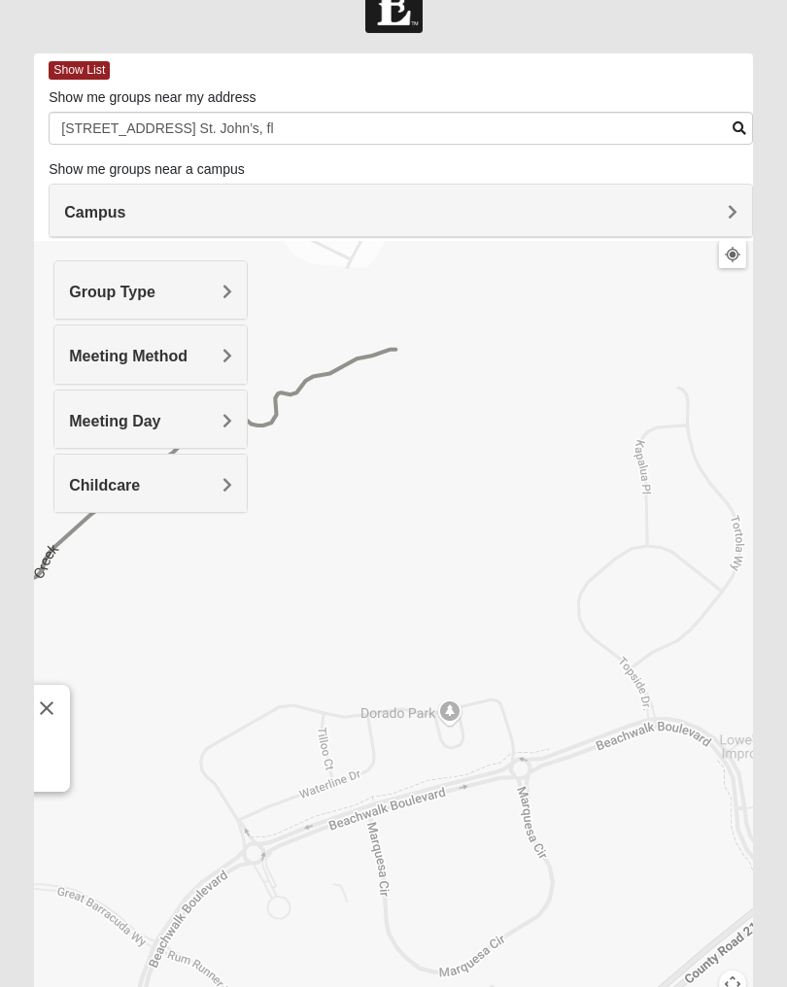
click at [631, 565] on div "[GEOGRAPHIC_DATA] [STREET_ADDRESS][PERSON_NAME] View on Google Maps" at bounding box center [393, 629] width 719 height 777
click at [630, 565] on div "[GEOGRAPHIC_DATA] [STREET_ADDRESS][PERSON_NAME] View on Google Maps" at bounding box center [393, 629] width 719 height 777
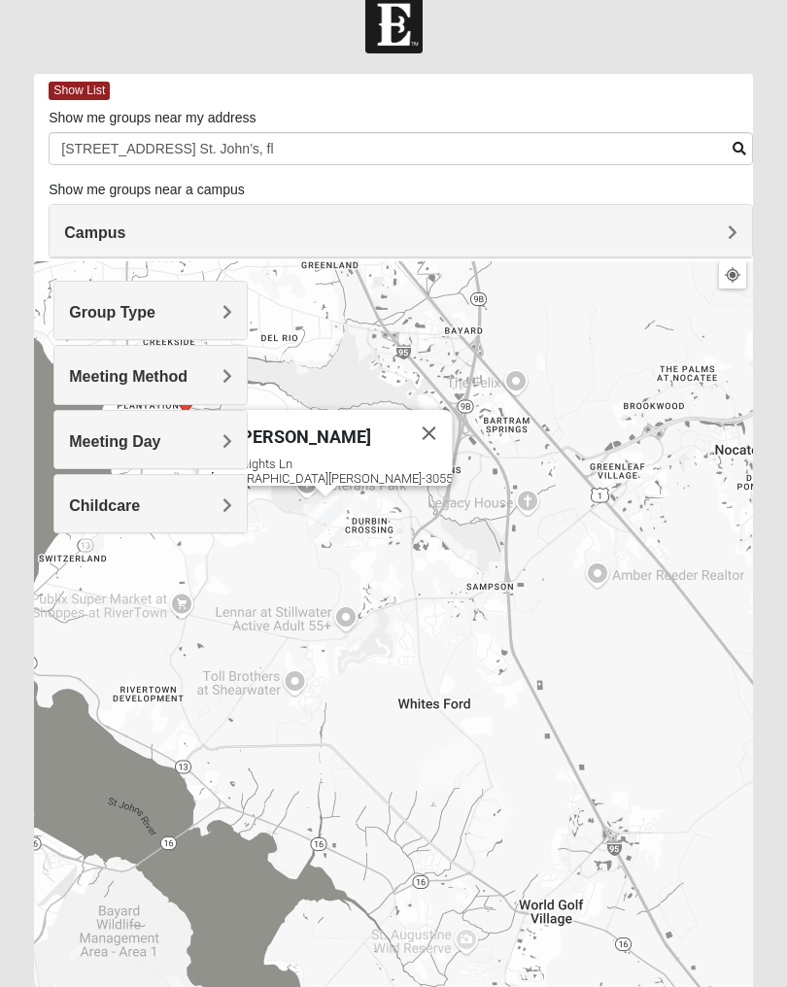
scroll to position [0, 0]
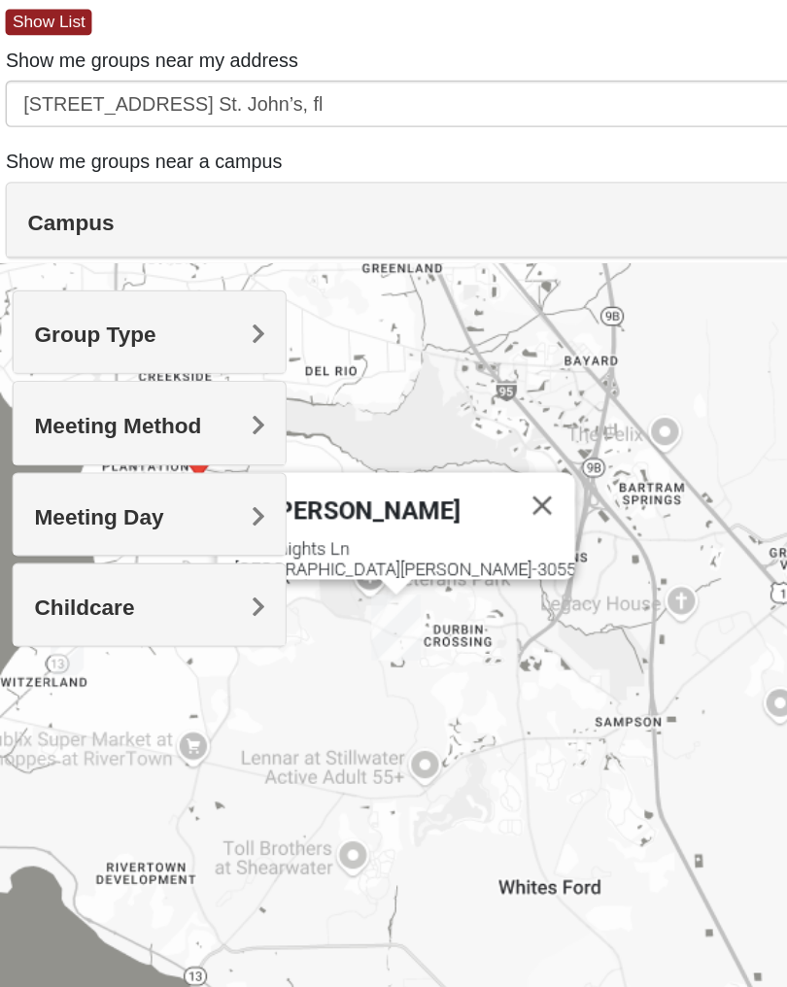
click at [141, 333] on div "Group Type Mixed Group Men Only Women Only 1825 Meeting Method In Person Online…" at bounding box center [150, 435] width 194 height 253
click at [143, 439] on div "Meeting Day" at bounding box center [150, 467] width 192 height 57
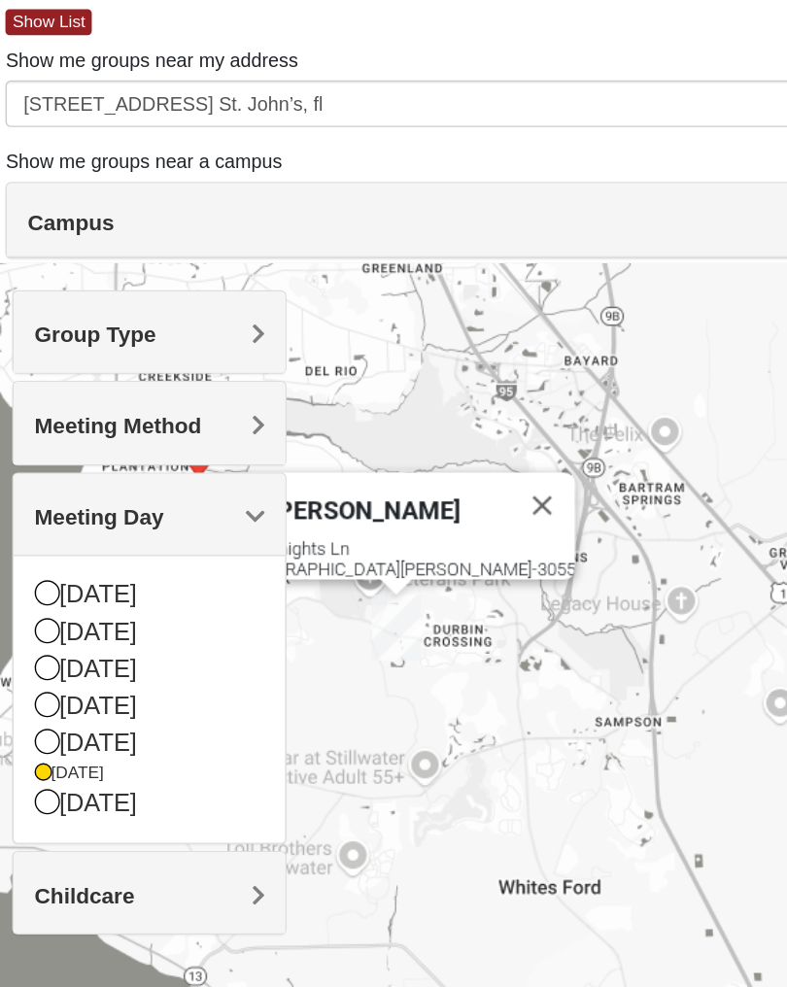
click at [142, 374] on div "Meeting Method" at bounding box center [150, 402] width 192 height 57
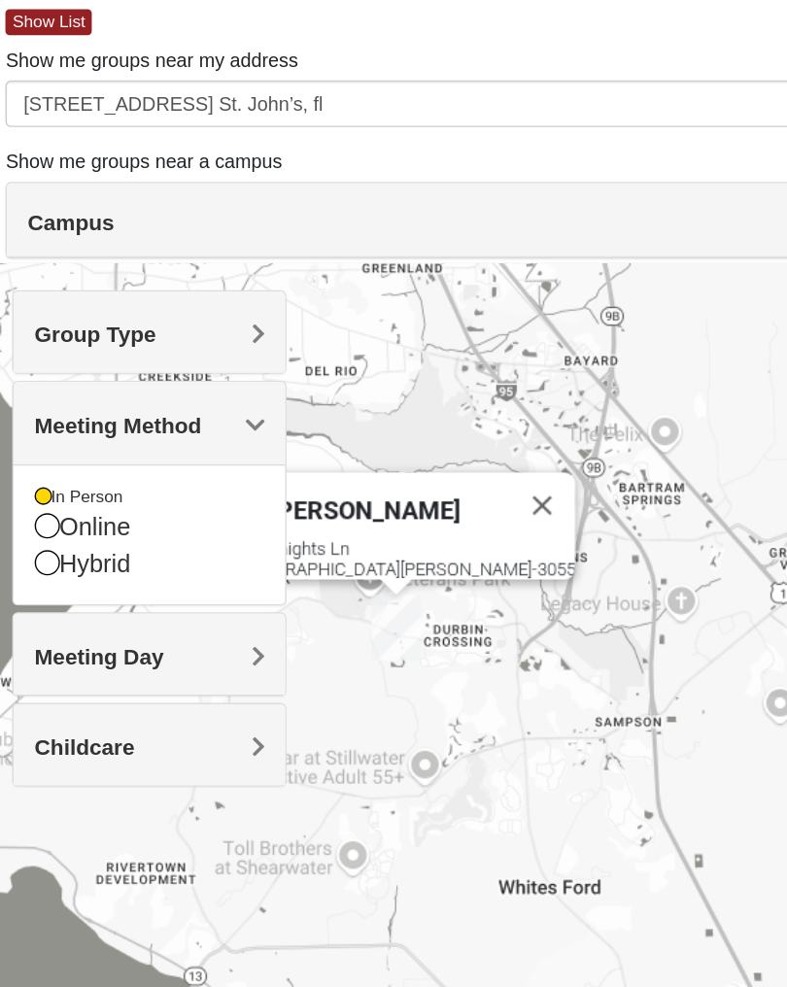
click at [263, 290] on div "St. [PERSON_NAME] [STREET_ADDRESS][PERSON_NAME]" at bounding box center [393, 678] width 719 height 777
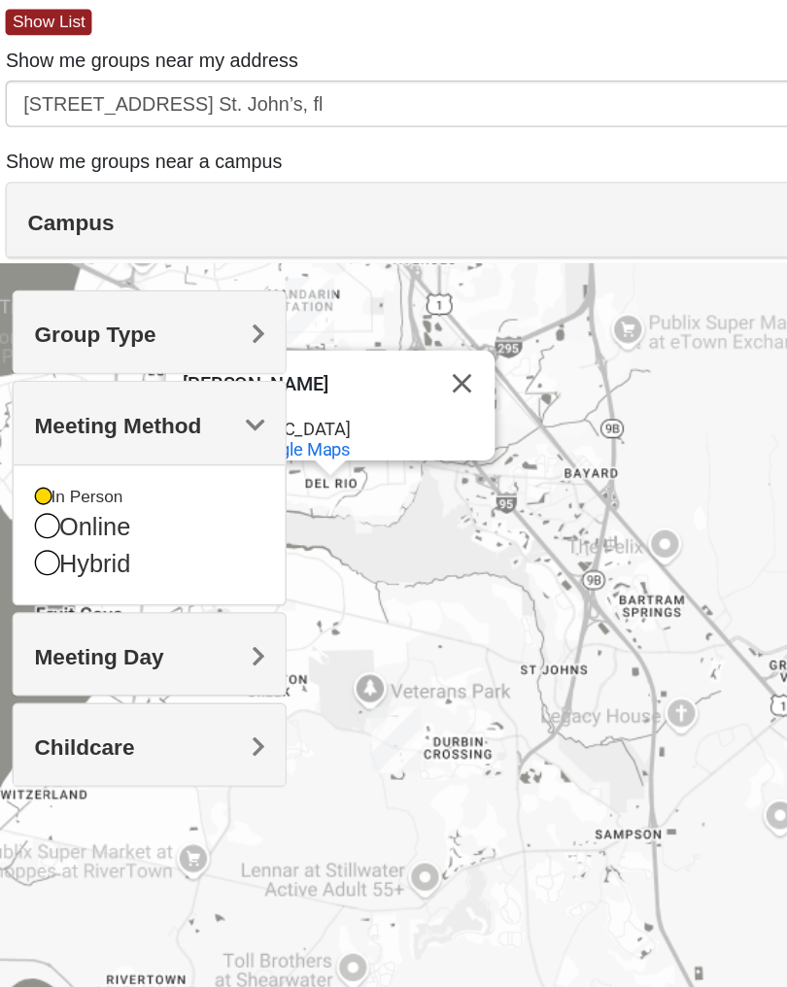
click at [349, 352] on button "Close" at bounding box center [372, 375] width 47 height 47
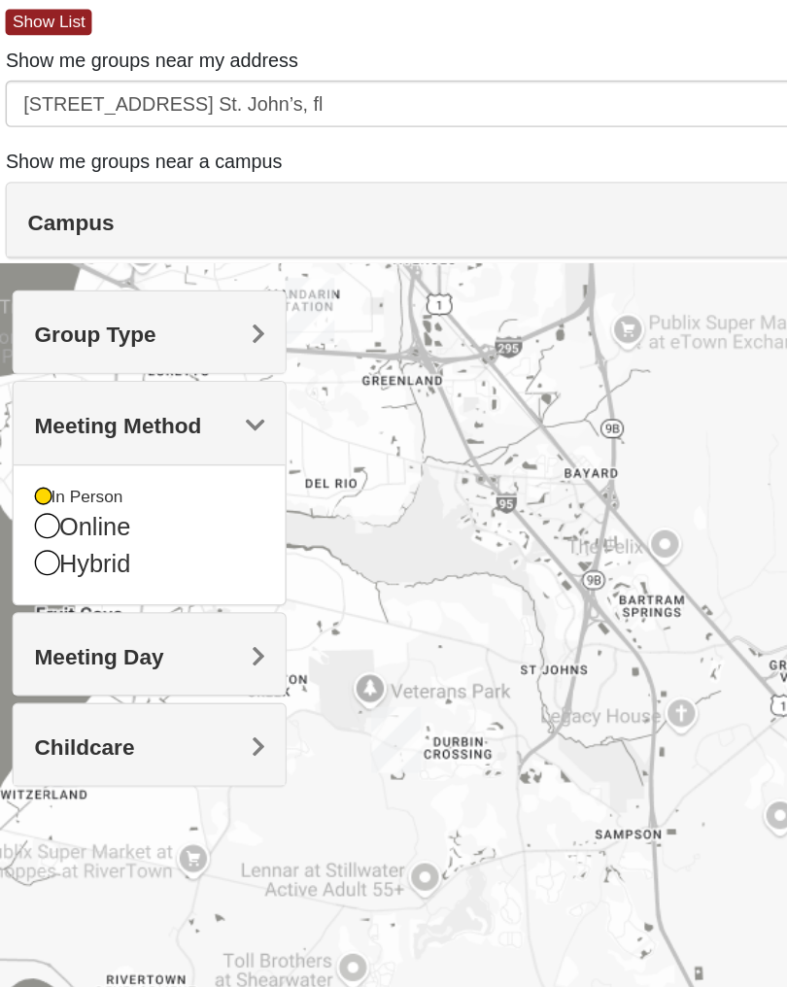
click at [302, 290] on div at bounding box center [393, 678] width 719 height 777
click at [303, 290] on div at bounding box center [393, 678] width 719 height 777
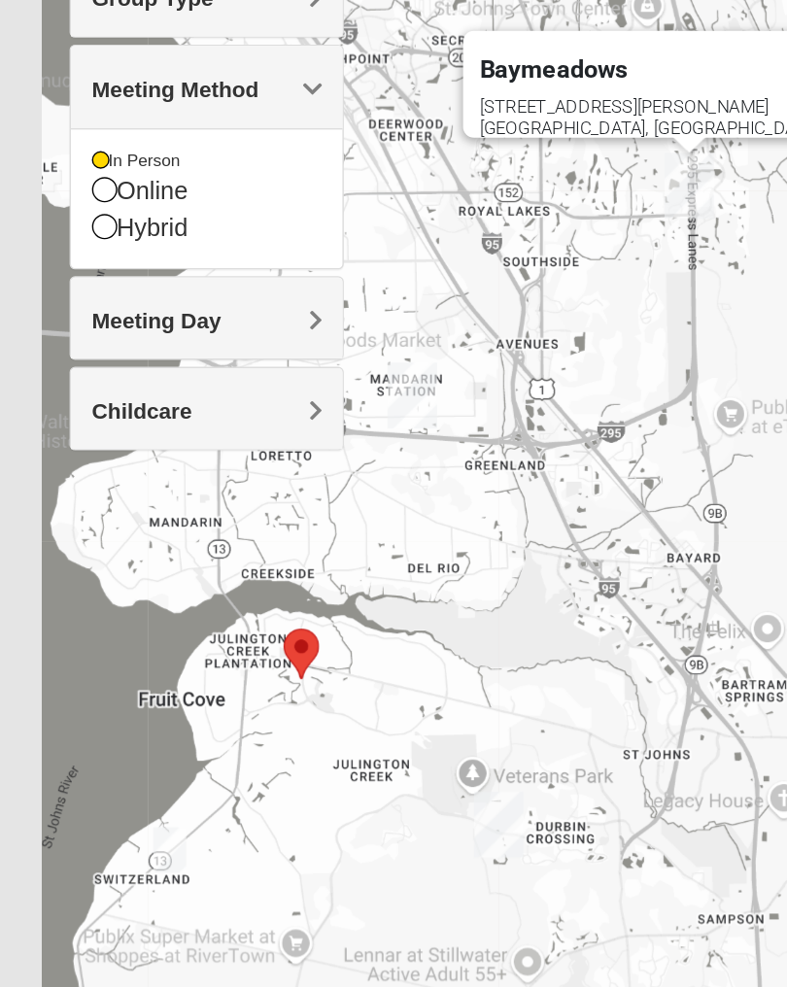
scroll to position [73, 0]
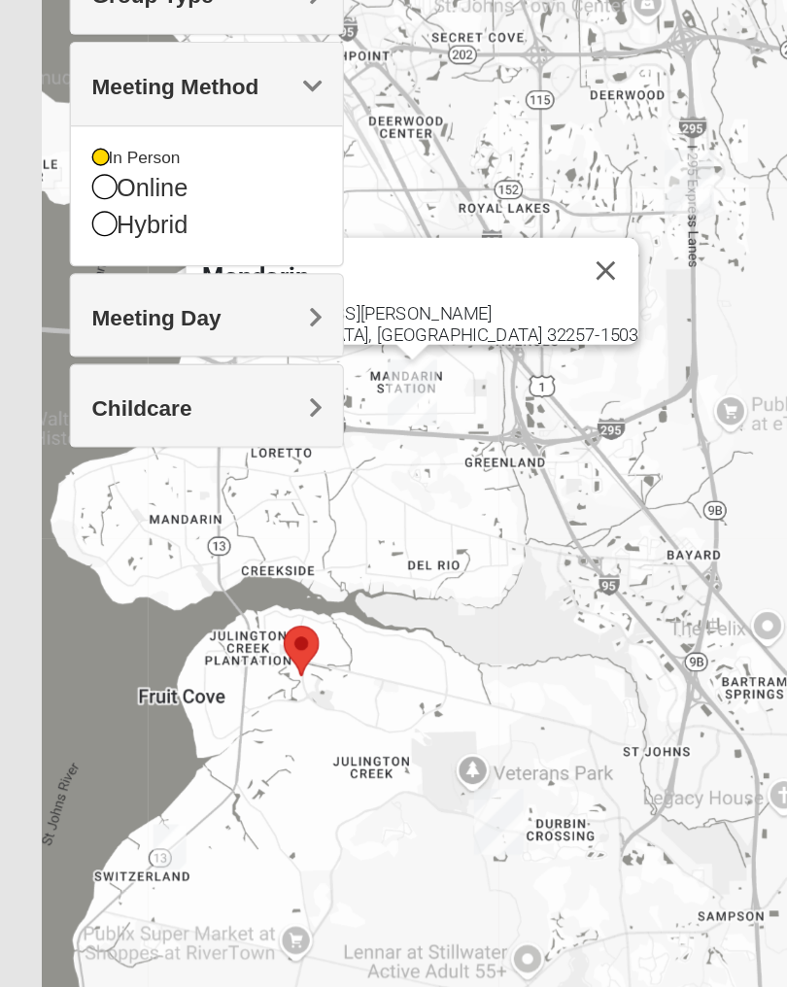
click at [342, 357] on div "Mandarin [STREET_ADDRESS][PERSON_NAME]" at bounding box center [393, 605] width 719 height 777
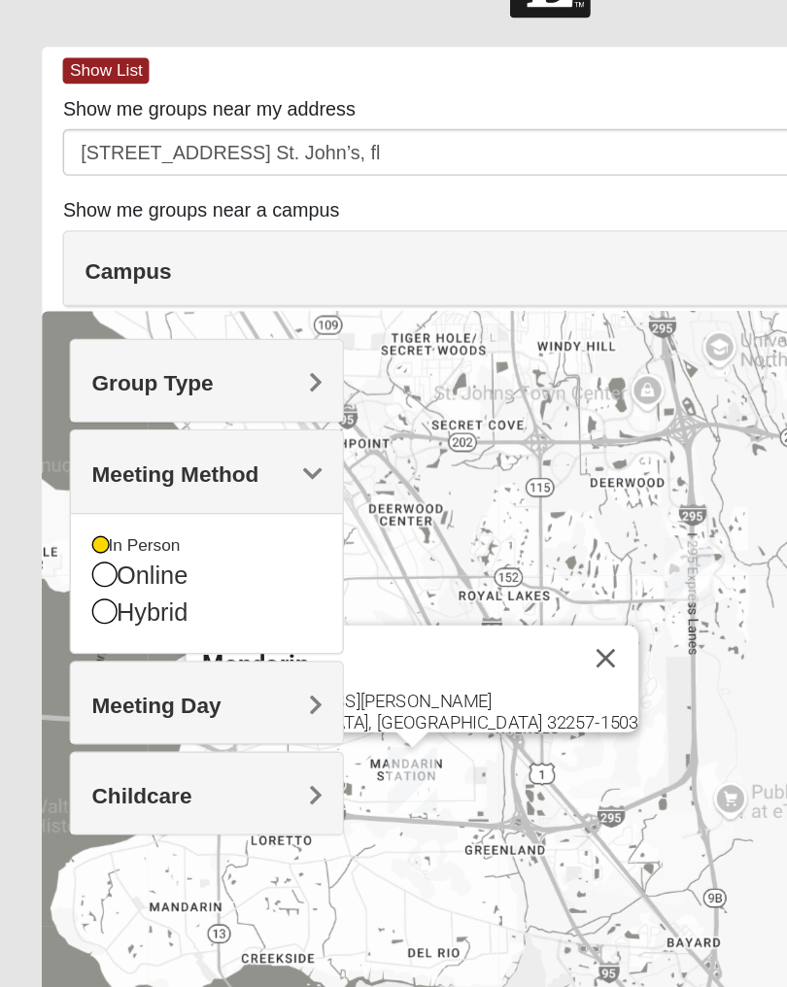
scroll to position [68, 0]
click at [406, 182] on div "Campus" at bounding box center [401, 191] width 702 height 52
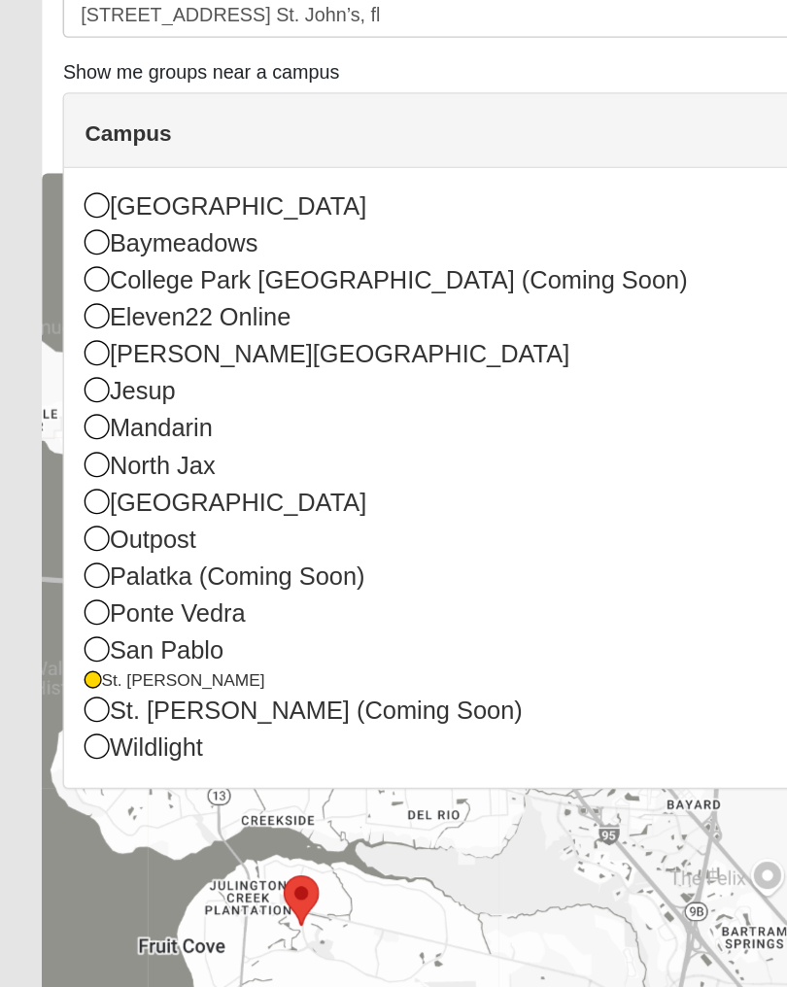
click at [77, 393] on icon at bounding box center [72, 401] width 17 height 17
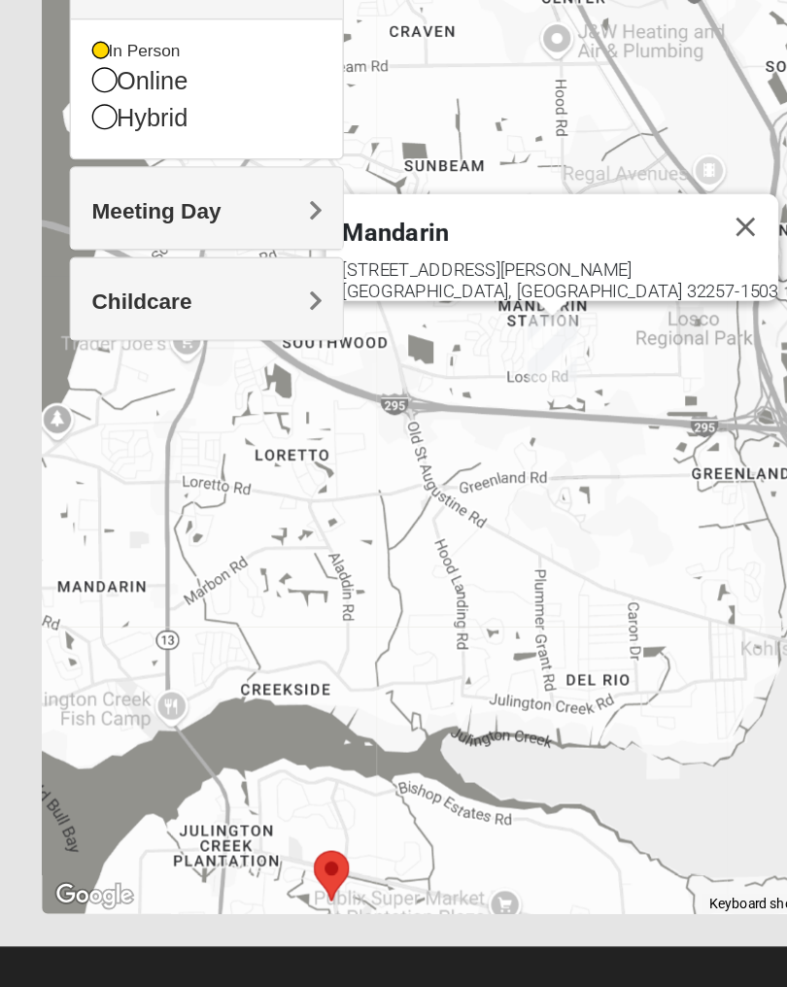
scroll to position [153, 0]
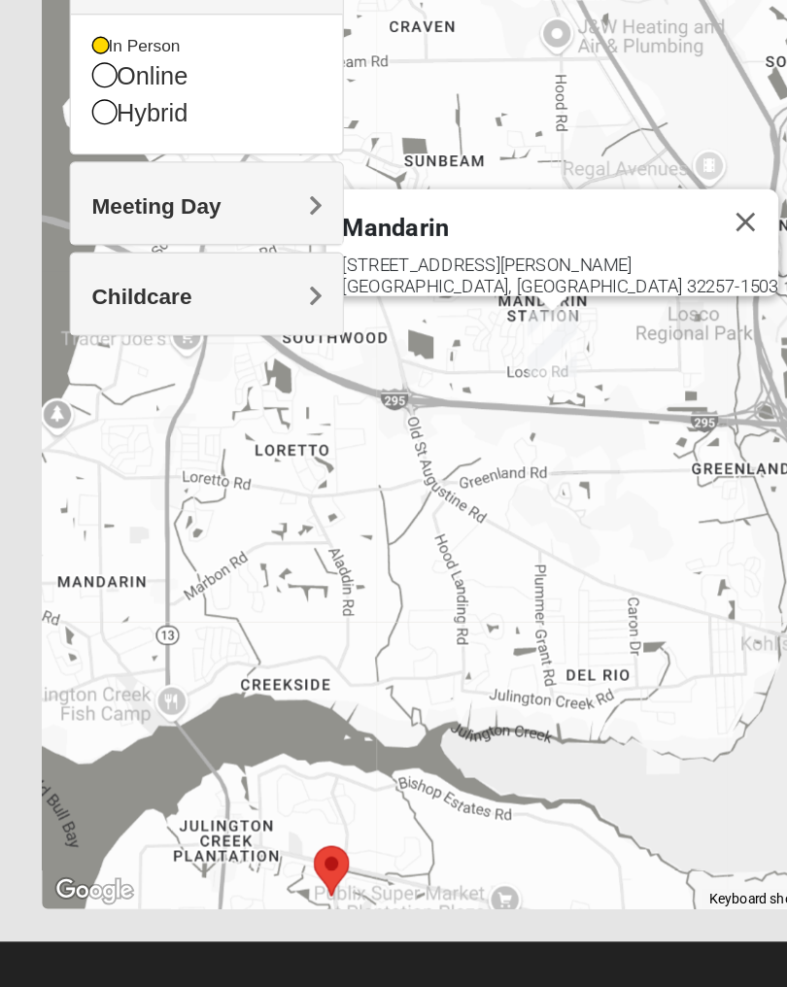
click at [197, 386] on div "Meeting Day" at bounding box center [150, 414] width 192 height 57
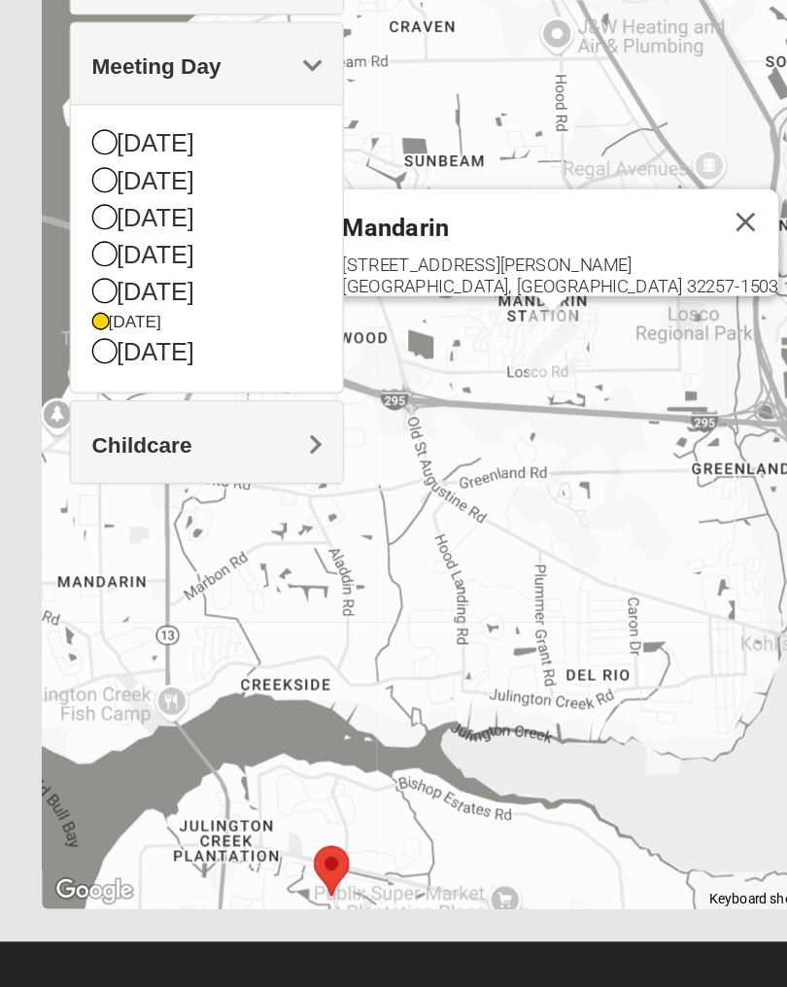
click at [135, 386] on div "[DATE]" at bounding box center [150, 399] width 163 height 26
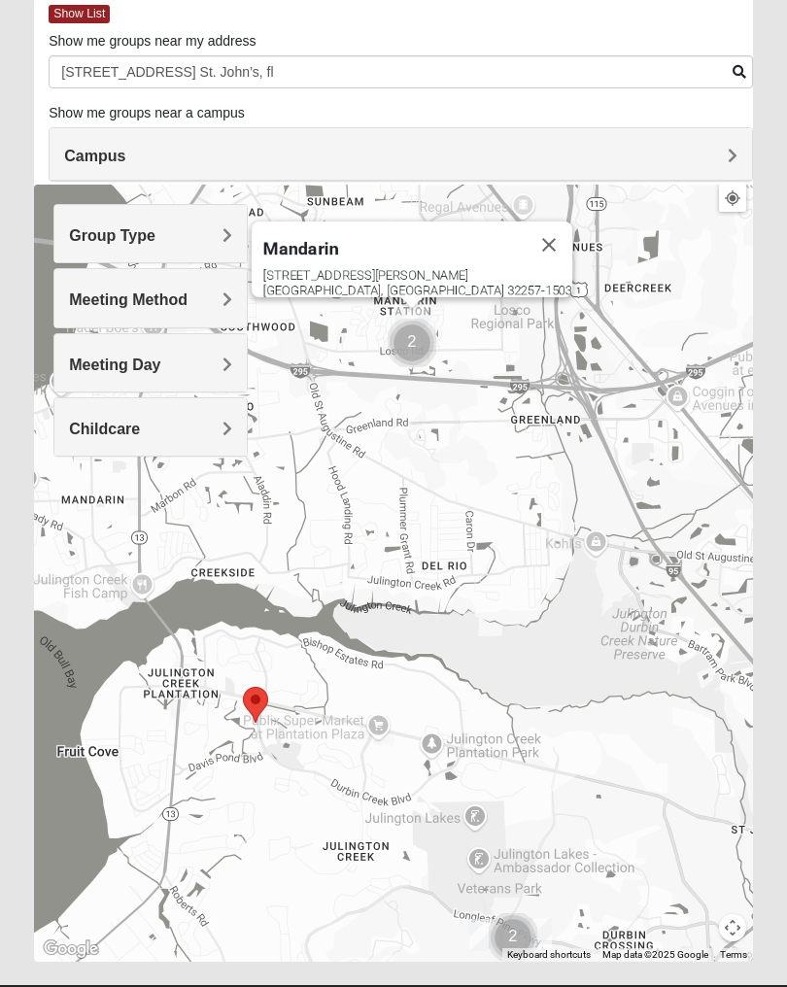
scroll to position [128, 0]
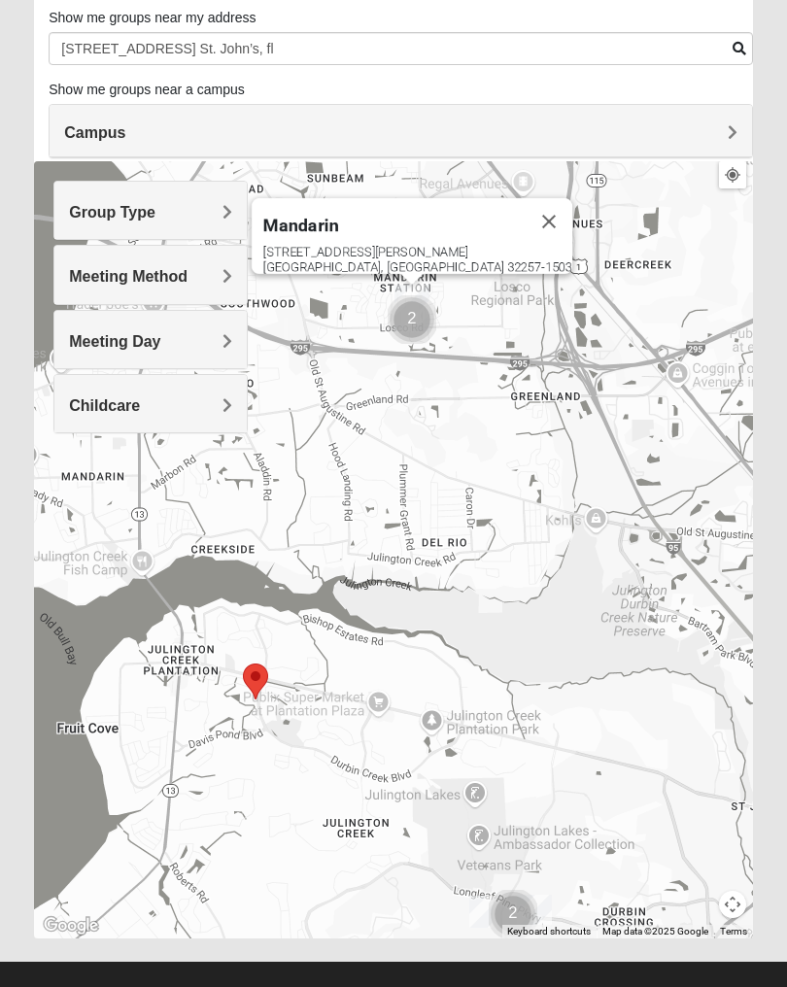
click at [270, 658] on img "Selected Address" at bounding box center [255, 681] width 41 height 51
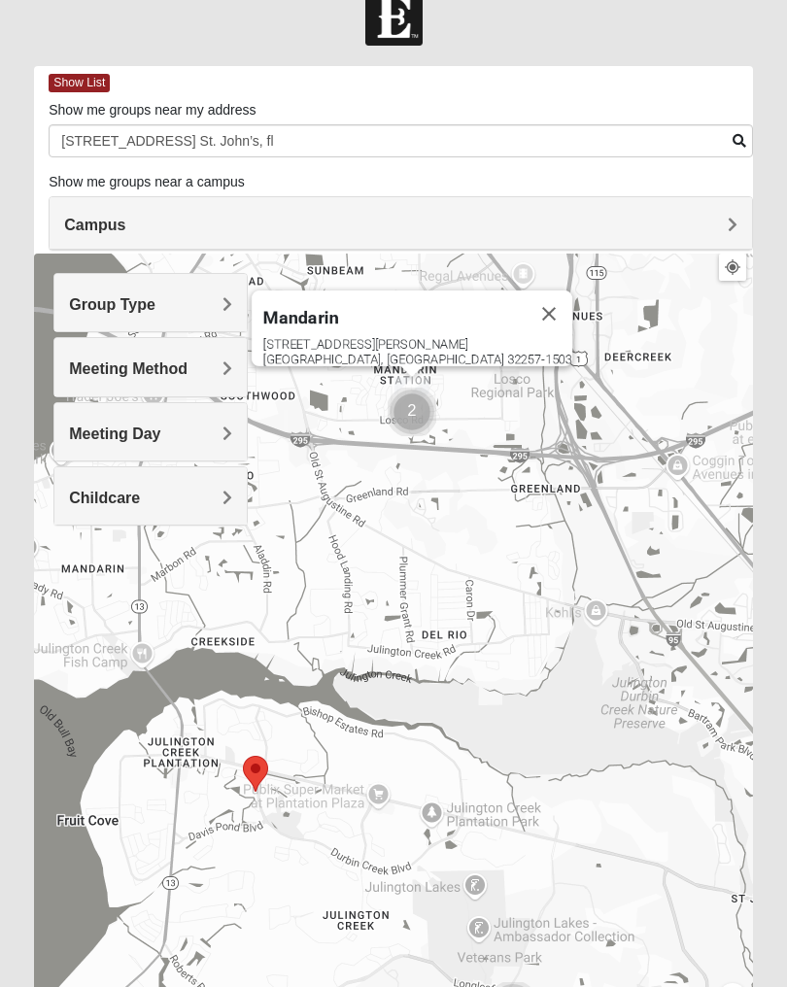
scroll to position [0, 0]
